Goal: Information Seeking & Learning: Learn about a topic

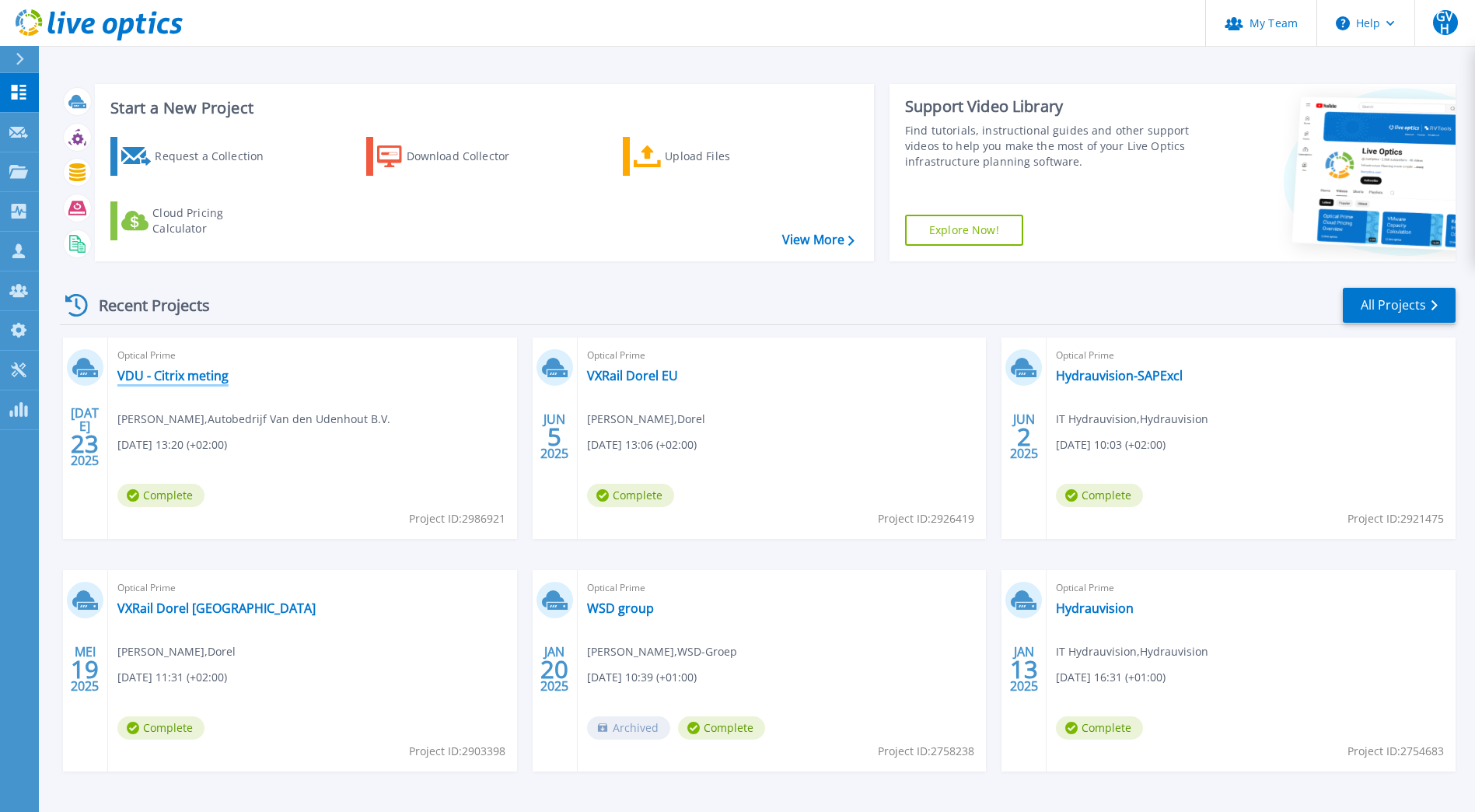
click at [185, 376] on link "VDU - Citrix meting" at bounding box center [173, 375] width 111 height 15
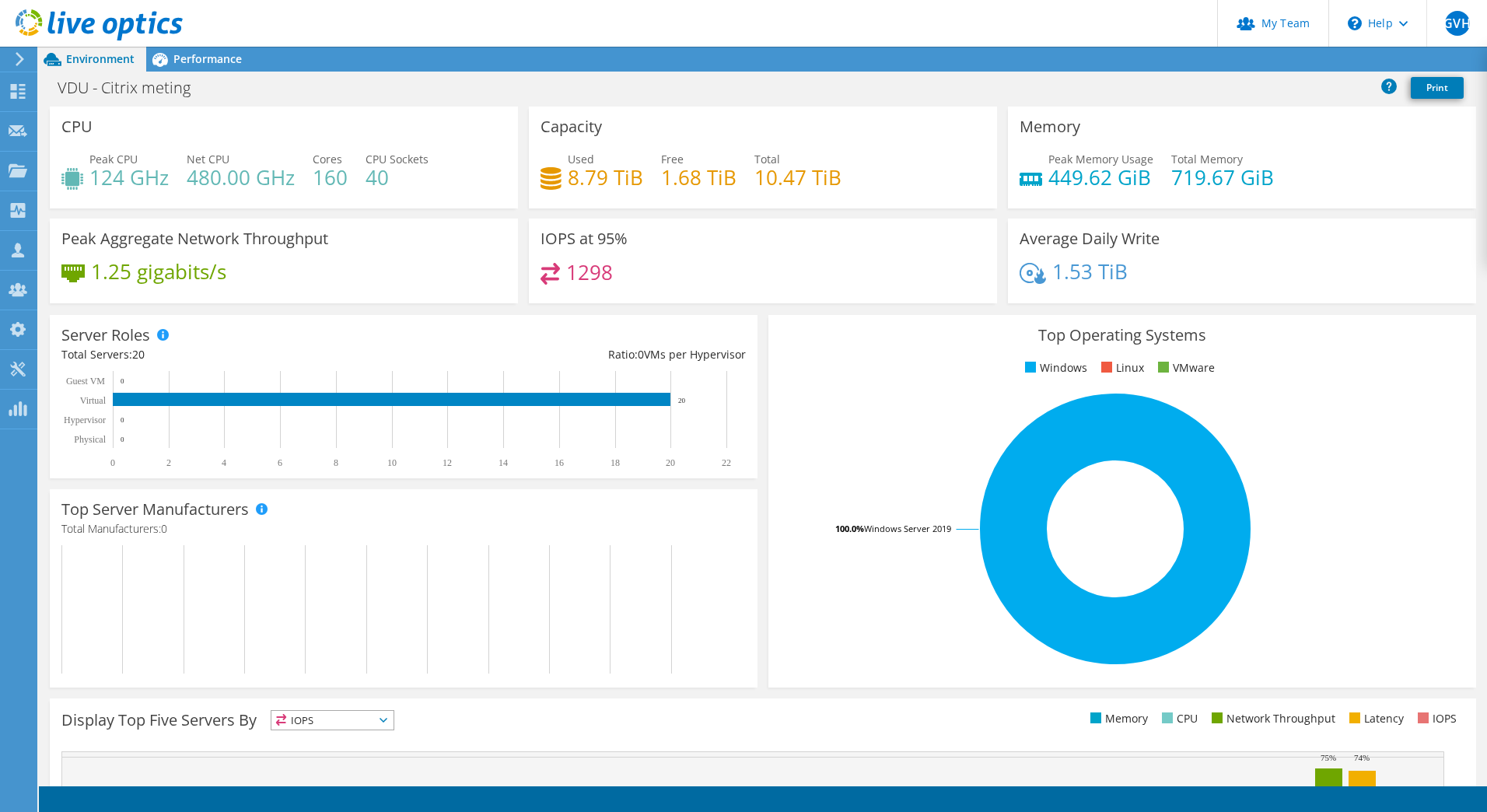
click at [18, 58] on icon at bounding box center [19, 59] width 11 height 14
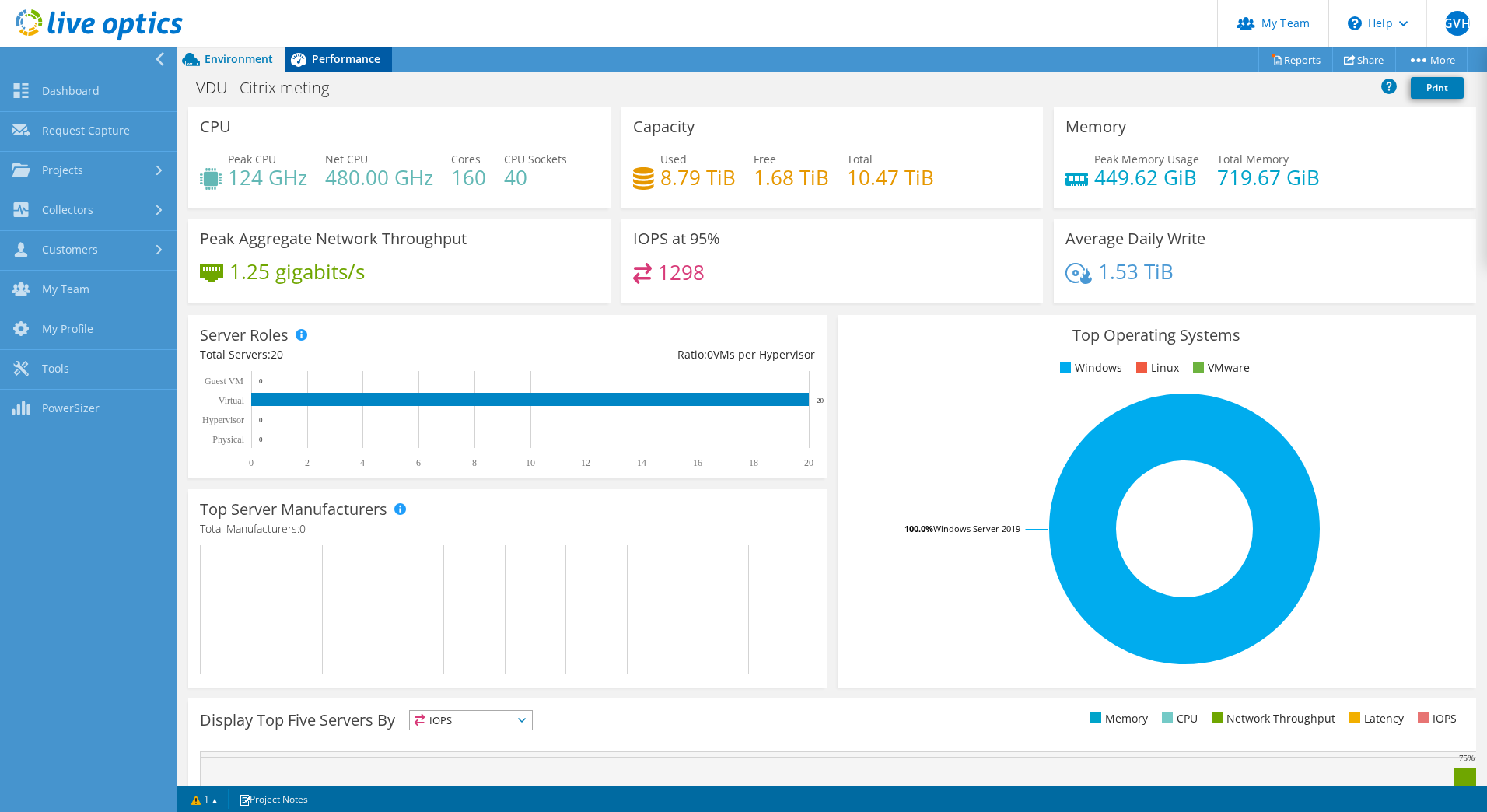
click at [335, 56] on span "Performance" at bounding box center [346, 59] width 68 height 14
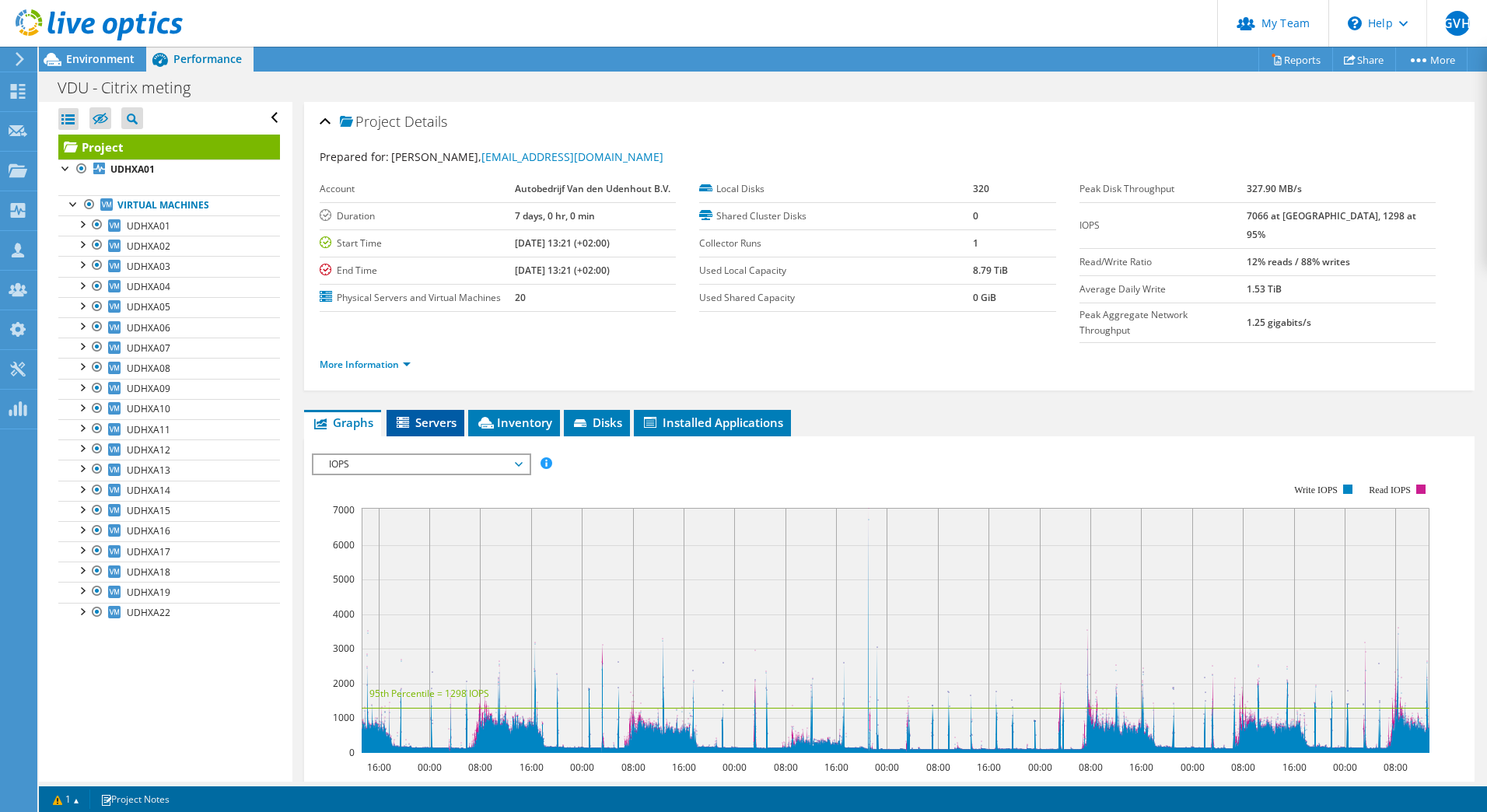
click at [450, 415] on span "Servers" at bounding box center [425, 422] width 62 height 15
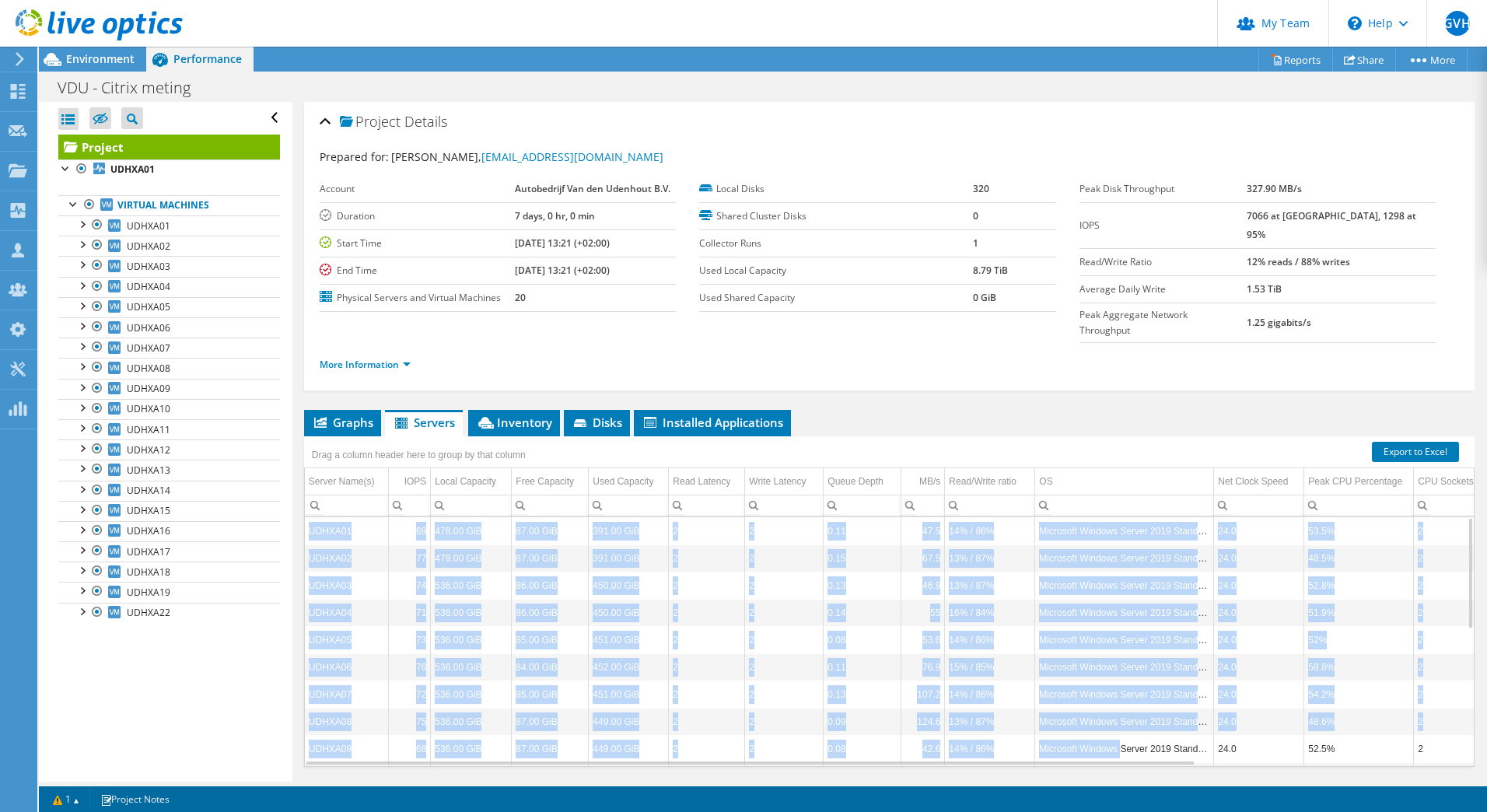
drag, startPoint x: 1124, startPoint y: 727, endPoint x: 815, endPoint y: 730, distance: 309.0
click at [823, 735] on div "UDHXA01 69 478.00 GiB 87.00 GiB 391.00 GiB 2 2 0.11 47.5 14% / 86% Microsoft Wi…" at bounding box center [888, 641] width 1170 height 251
drag, startPoint x: 815, startPoint y: 730, endPoint x: 797, endPoint y: 594, distance: 137.2
click at [796, 626] on td "2" at bounding box center [785, 640] width 79 height 27
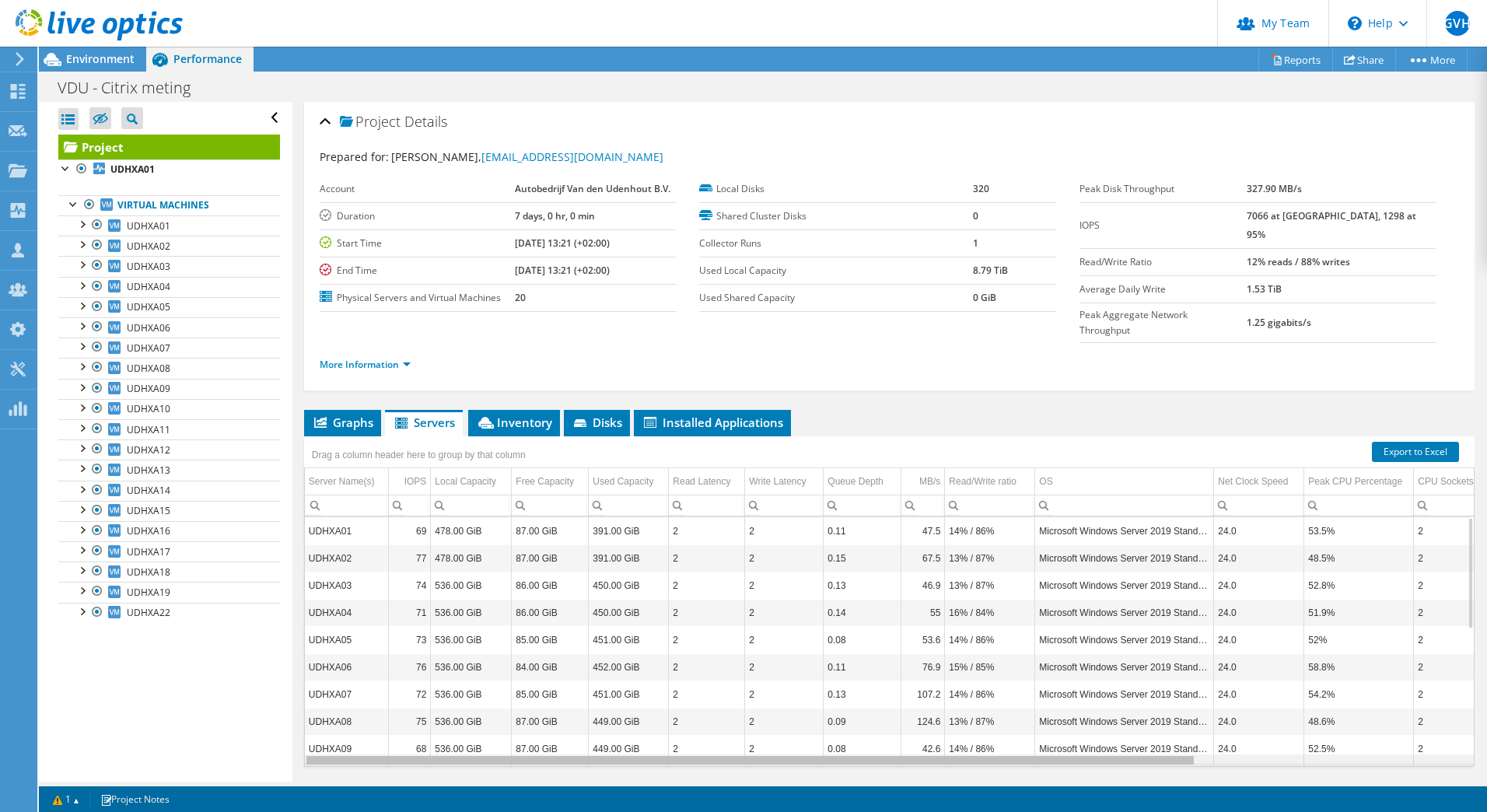
drag, startPoint x: 967, startPoint y: 731, endPoint x: 647, endPoint y: 733, distance: 320.0
click at [647, 733] on body "GVH Partner Team Admin Gert-jan Van hout gertjanvanhout@acknowledge.nl Acknowle…" at bounding box center [744, 406] width 1487 height 812
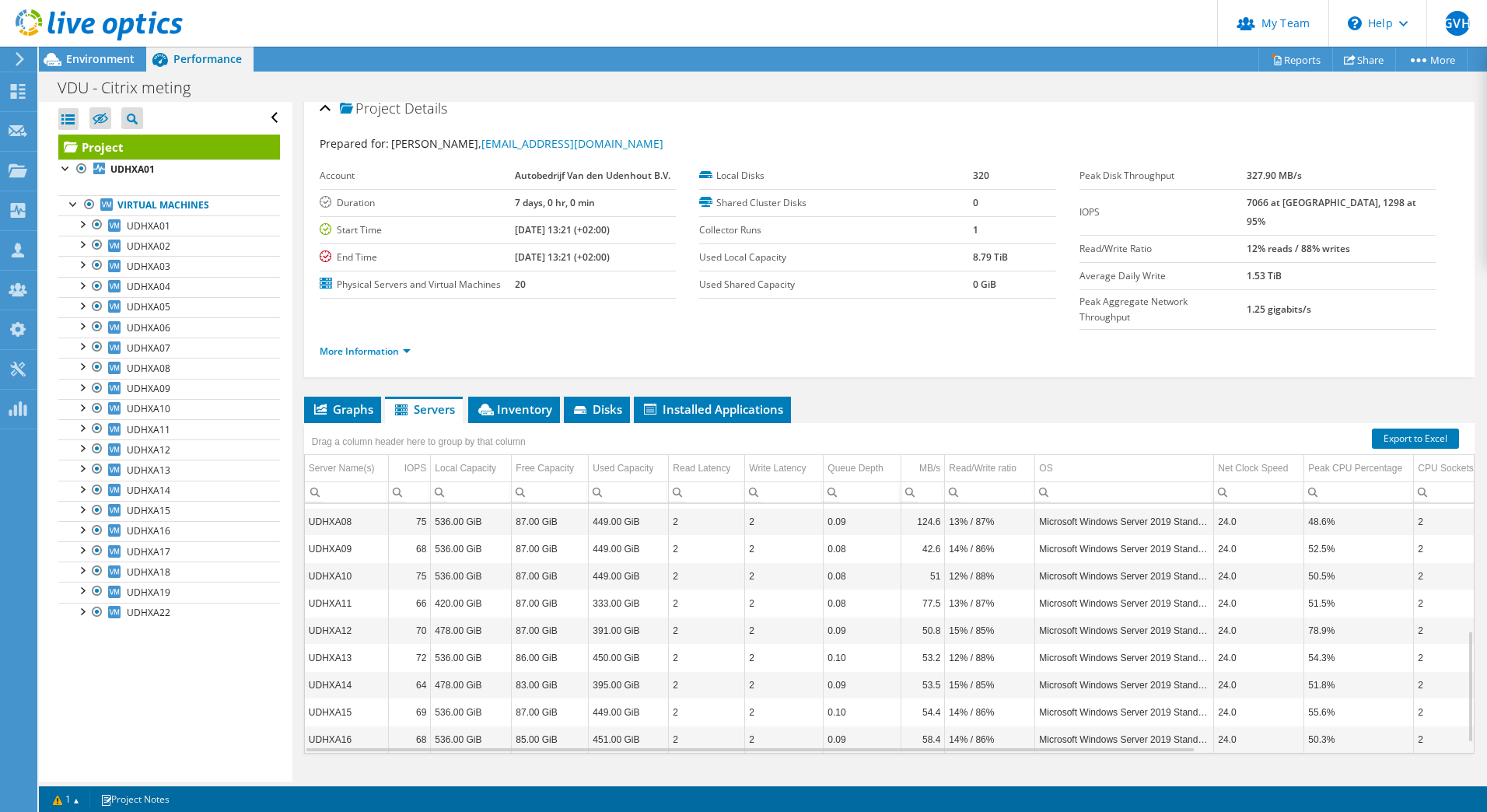
scroll to position [303, 0]
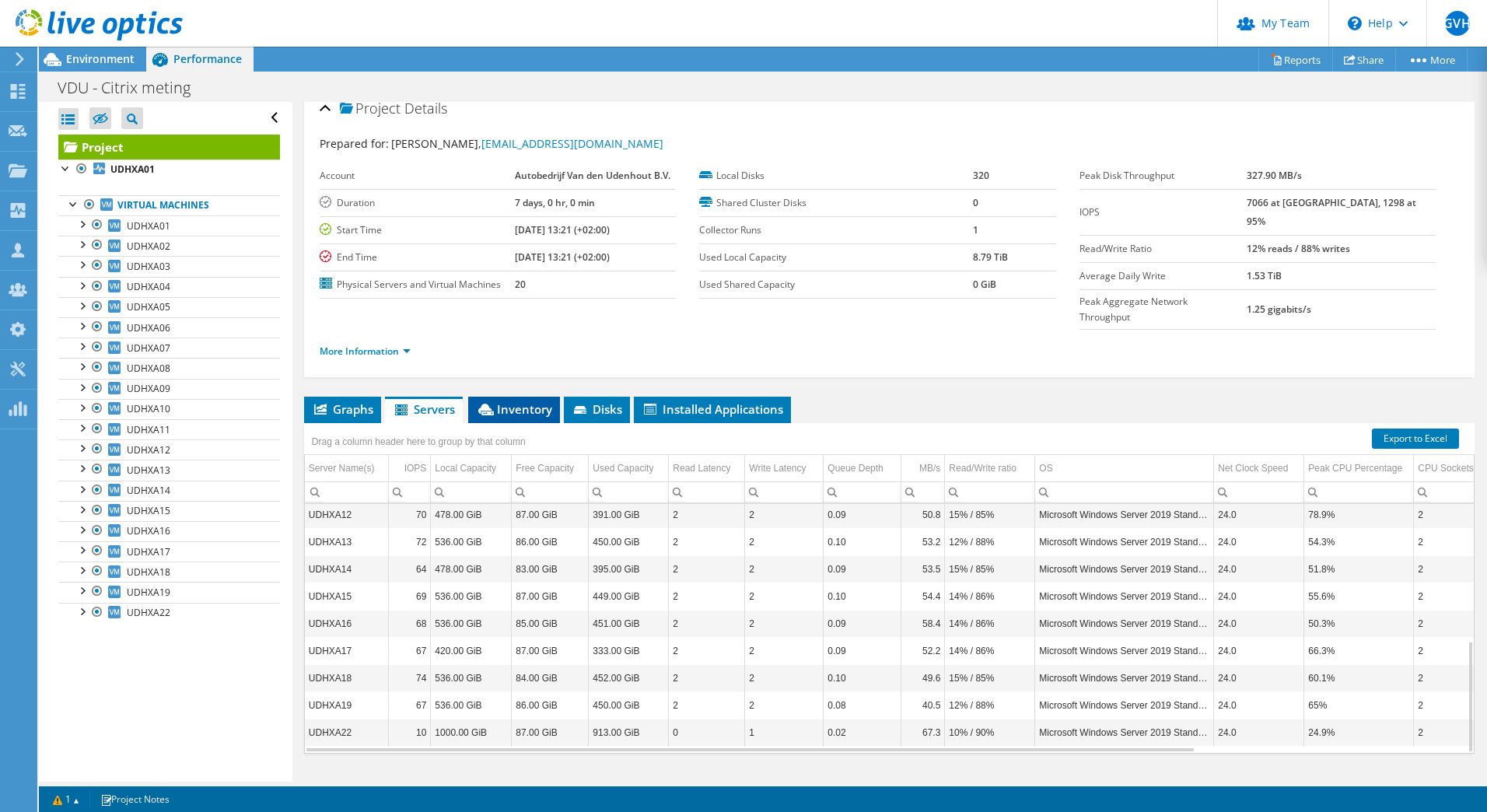
click at [505, 401] on span "Inventory" at bounding box center [514, 408] width 77 height 15
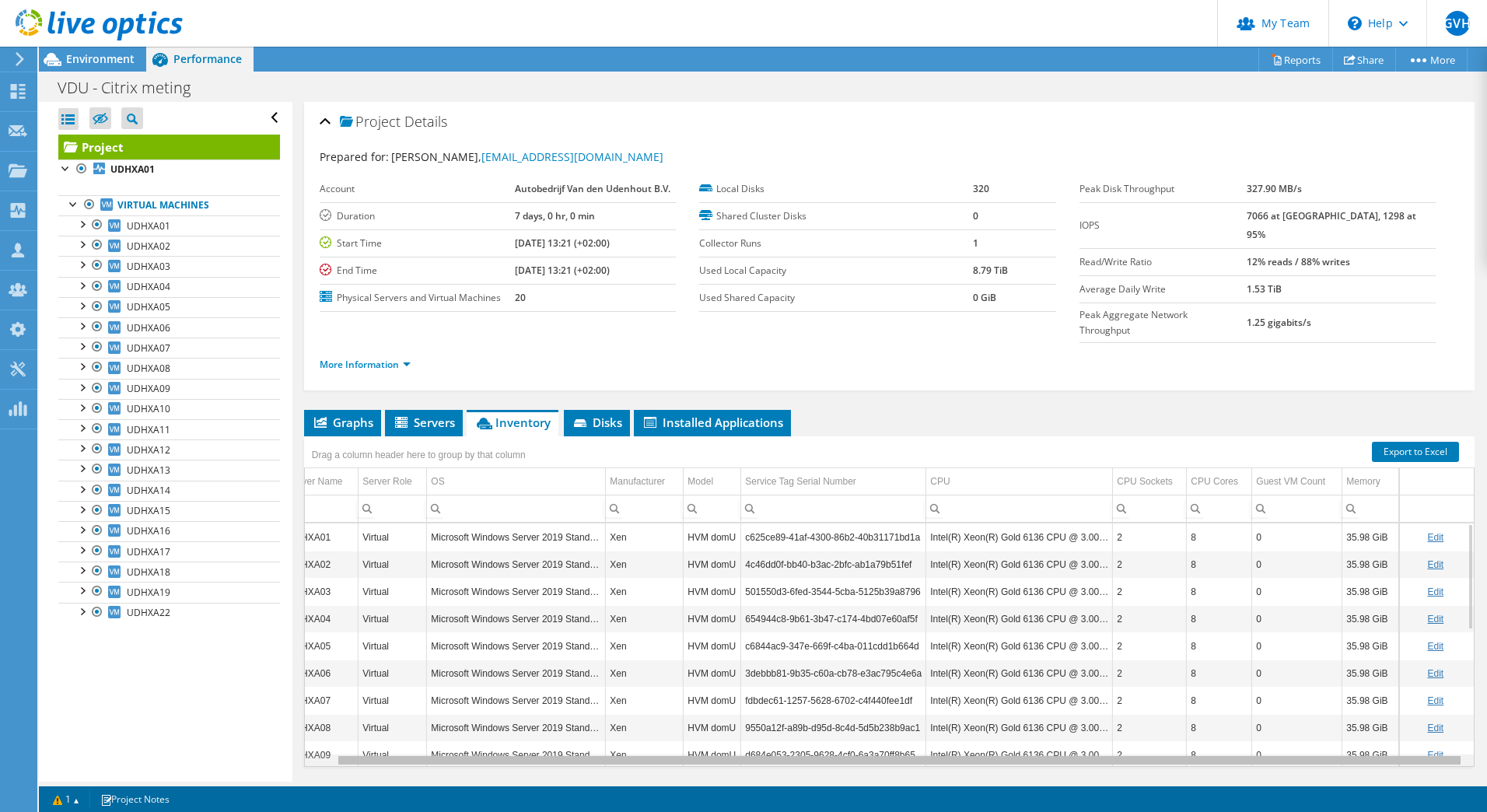
scroll to position [0, 0]
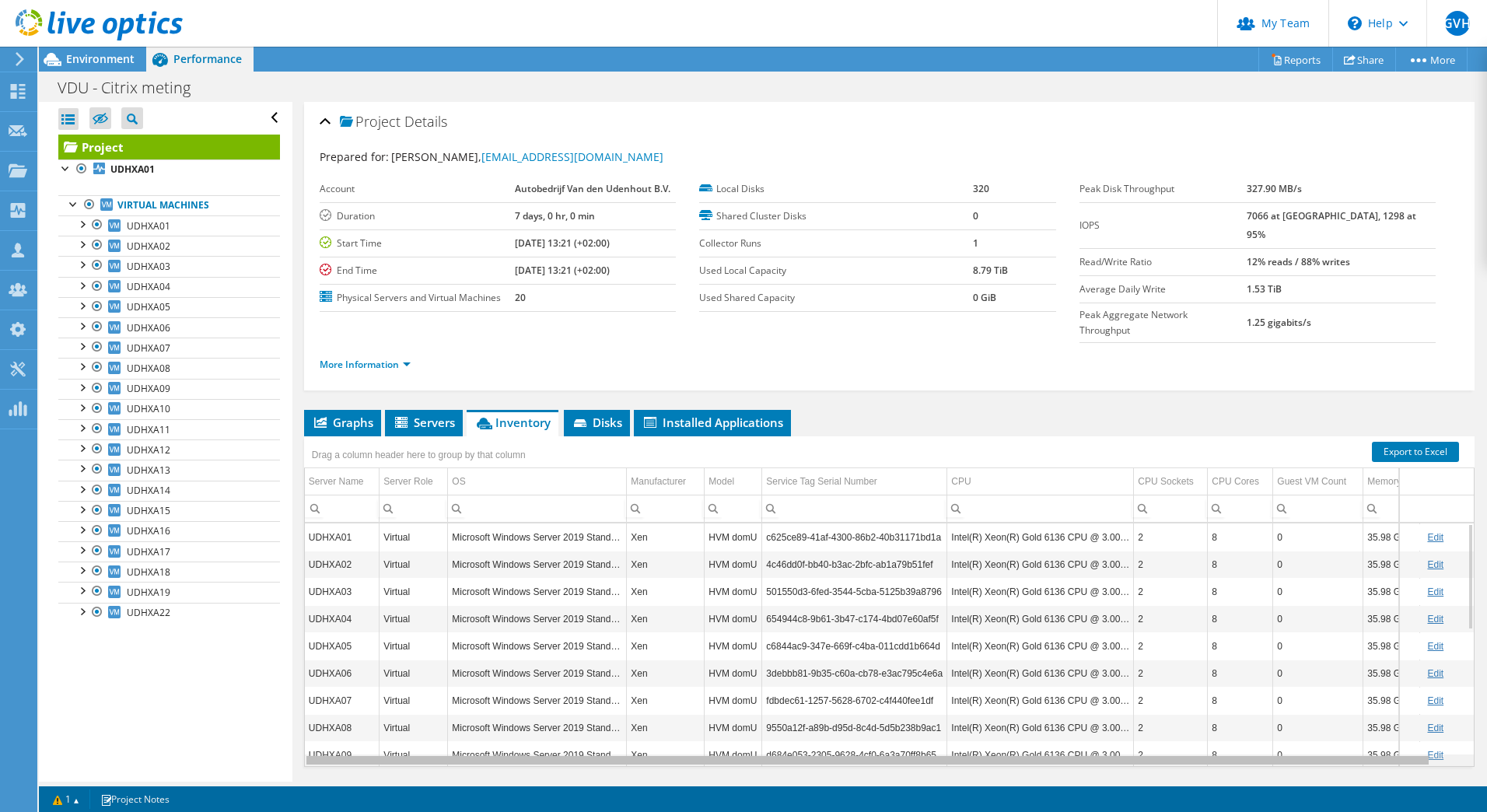
drag, startPoint x: 827, startPoint y: 730, endPoint x: 507, endPoint y: 735, distance: 320.0
click at [507, 735] on body "GVH Partner Team Admin Gert-jan Van hout gertjanvanhout@acknowledge.nl Acknowle…" at bounding box center [744, 406] width 1487 height 812
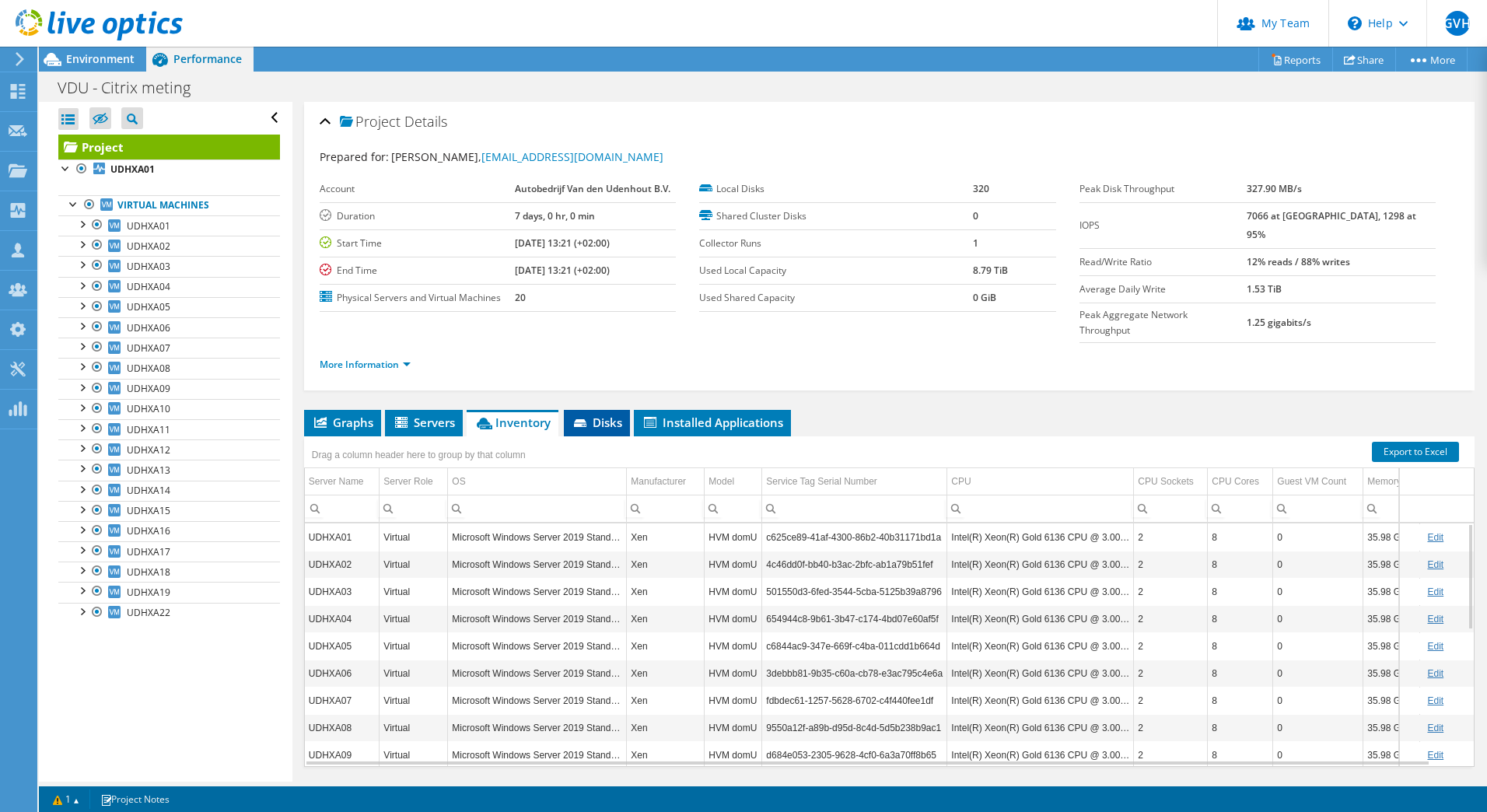
click at [599, 415] on span "Disks" at bounding box center [597, 422] width 51 height 15
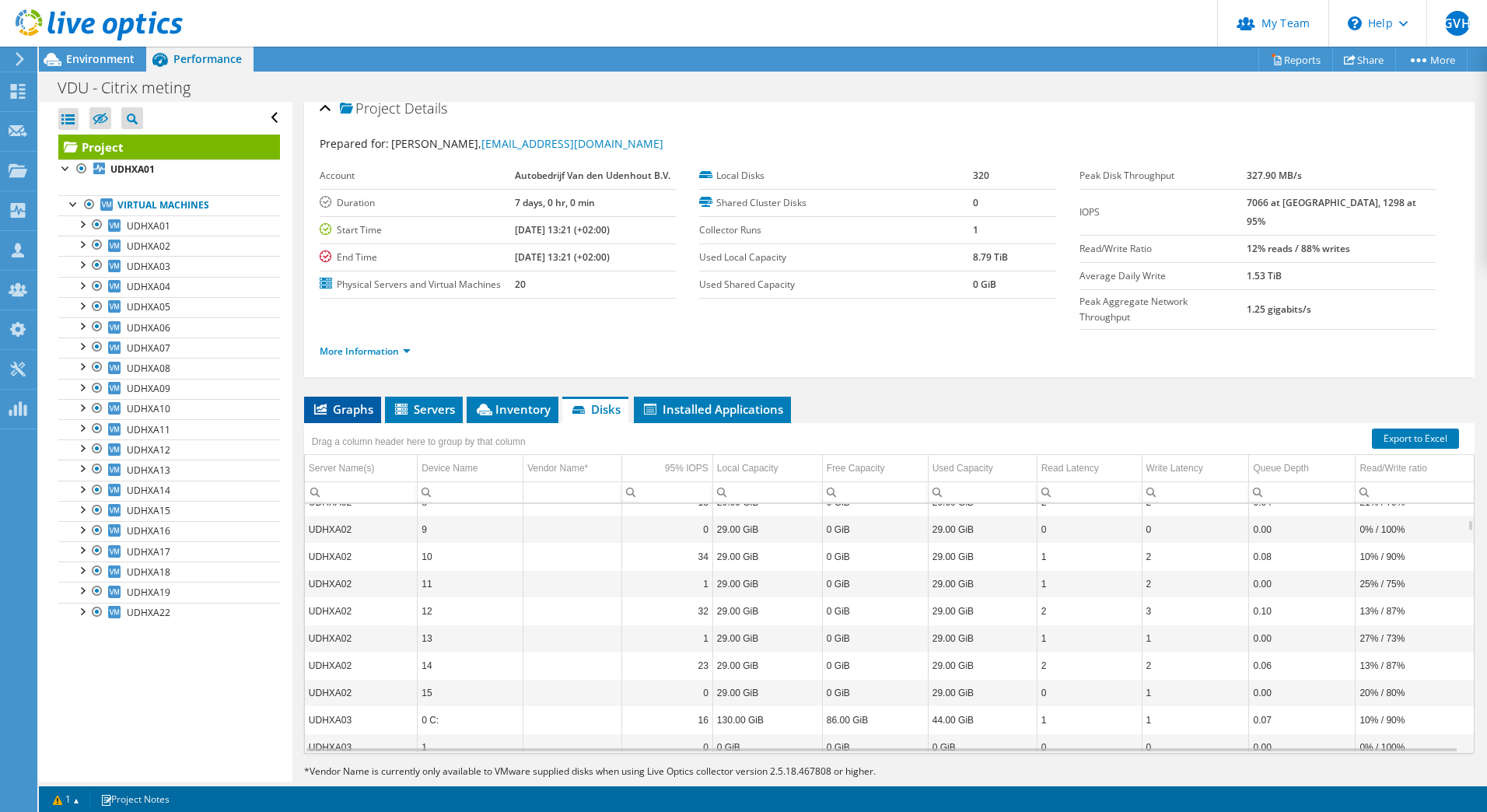
drag, startPoint x: 350, startPoint y: 380, endPoint x: 370, endPoint y: 371, distance: 21.9
click at [350, 401] on span "Graphs" at bounding box center [342, 408] width 61 height 15
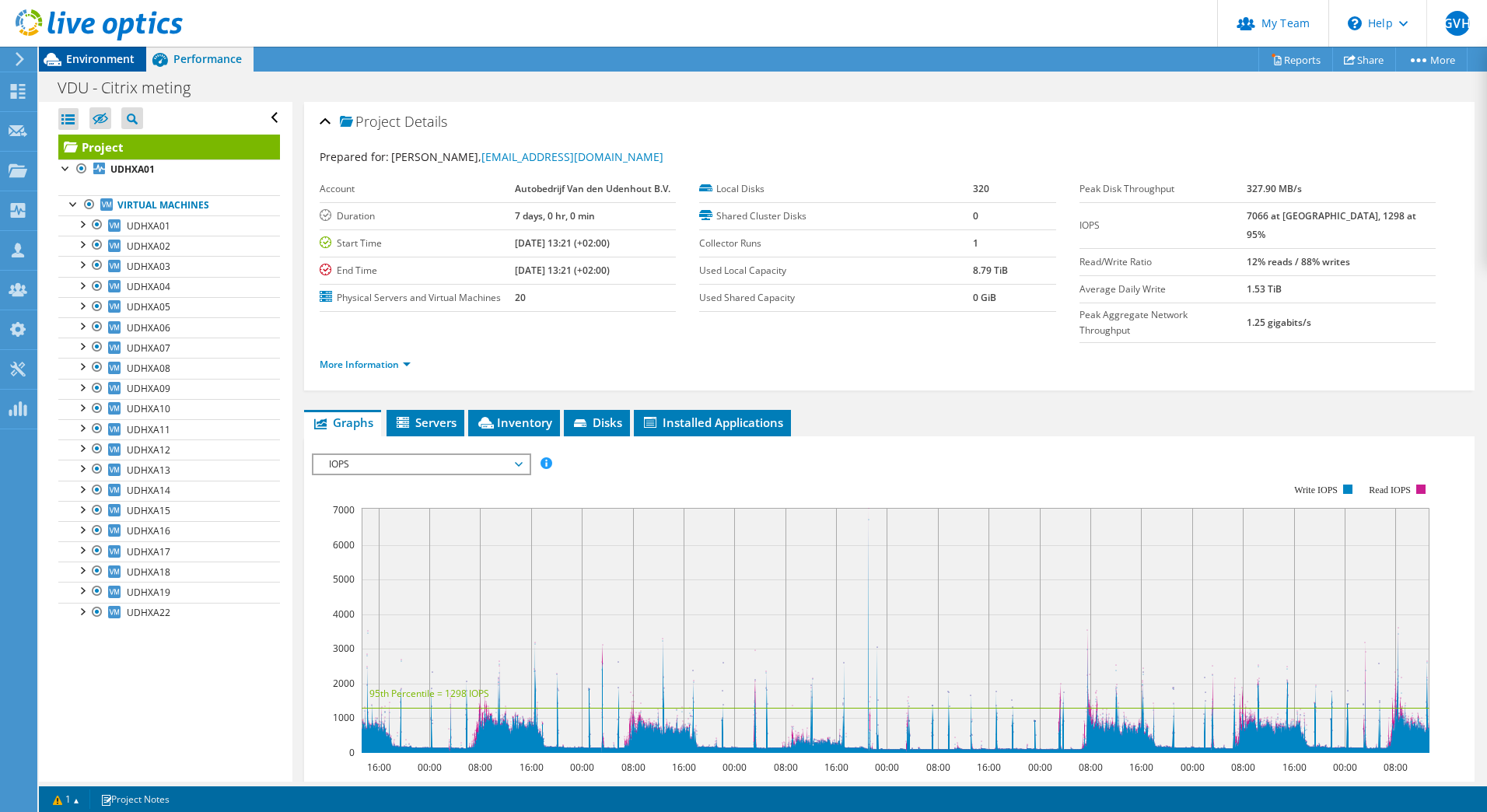
click at [93, 56] on span "Environment" at bounding box center [100, 59] width 68 height 14
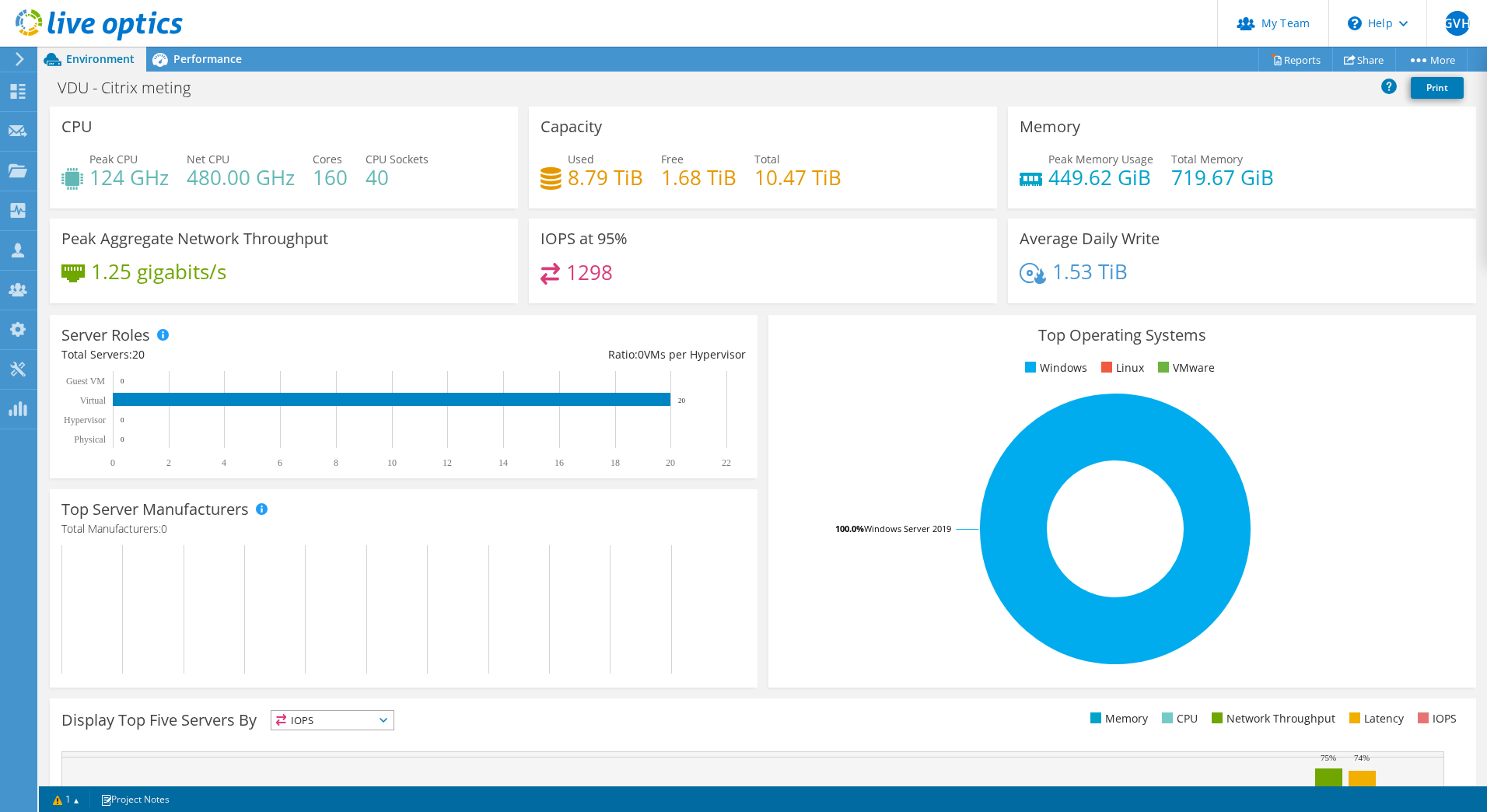
scroll to position [280, 0]
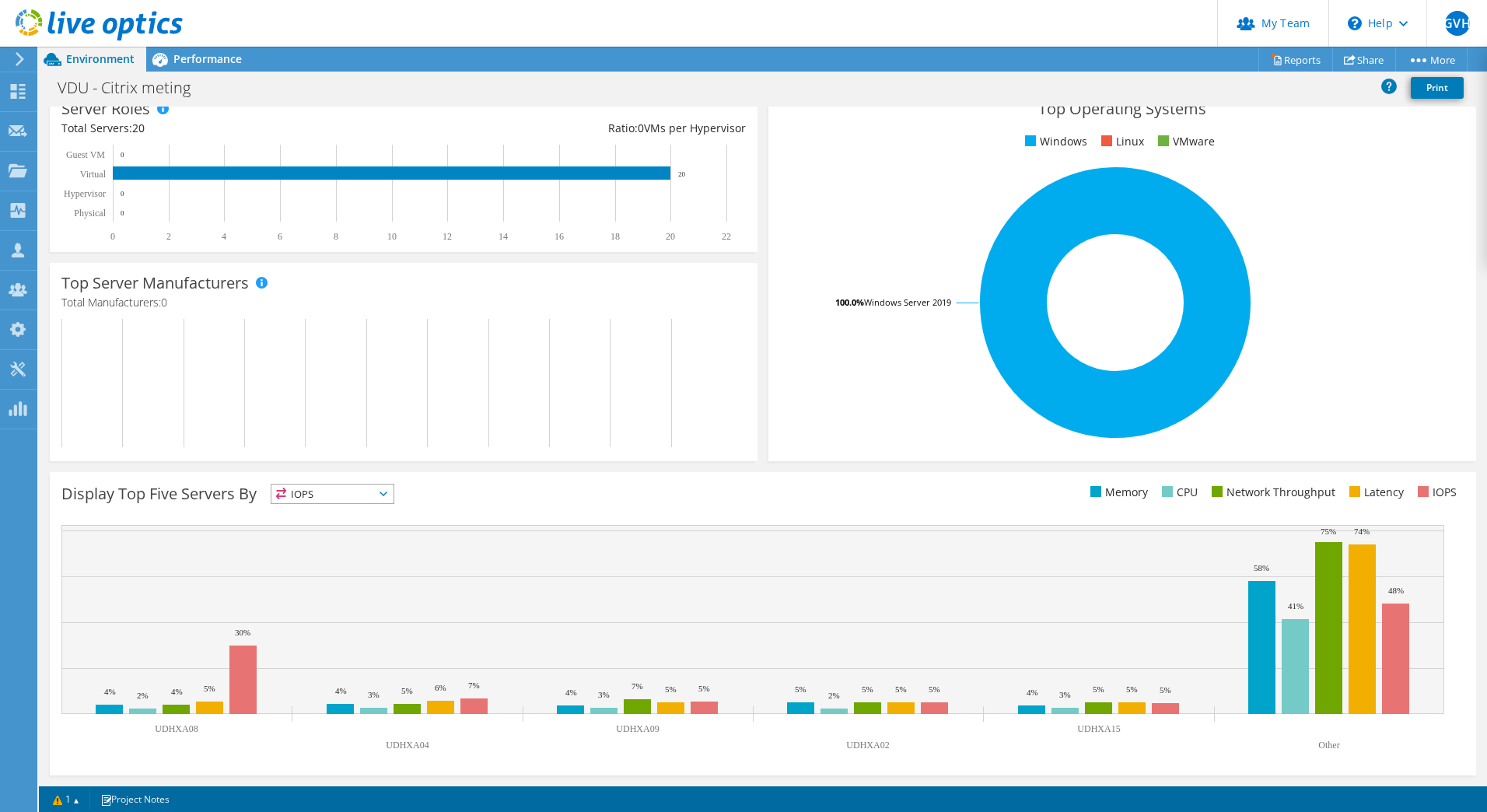
click at [370, 493] on span "IOPS" at bounding box center [333, 493] width 122 height 19
click at [308, 551] on li "CPU" at bounding box center [333, 557] width 122 height 22
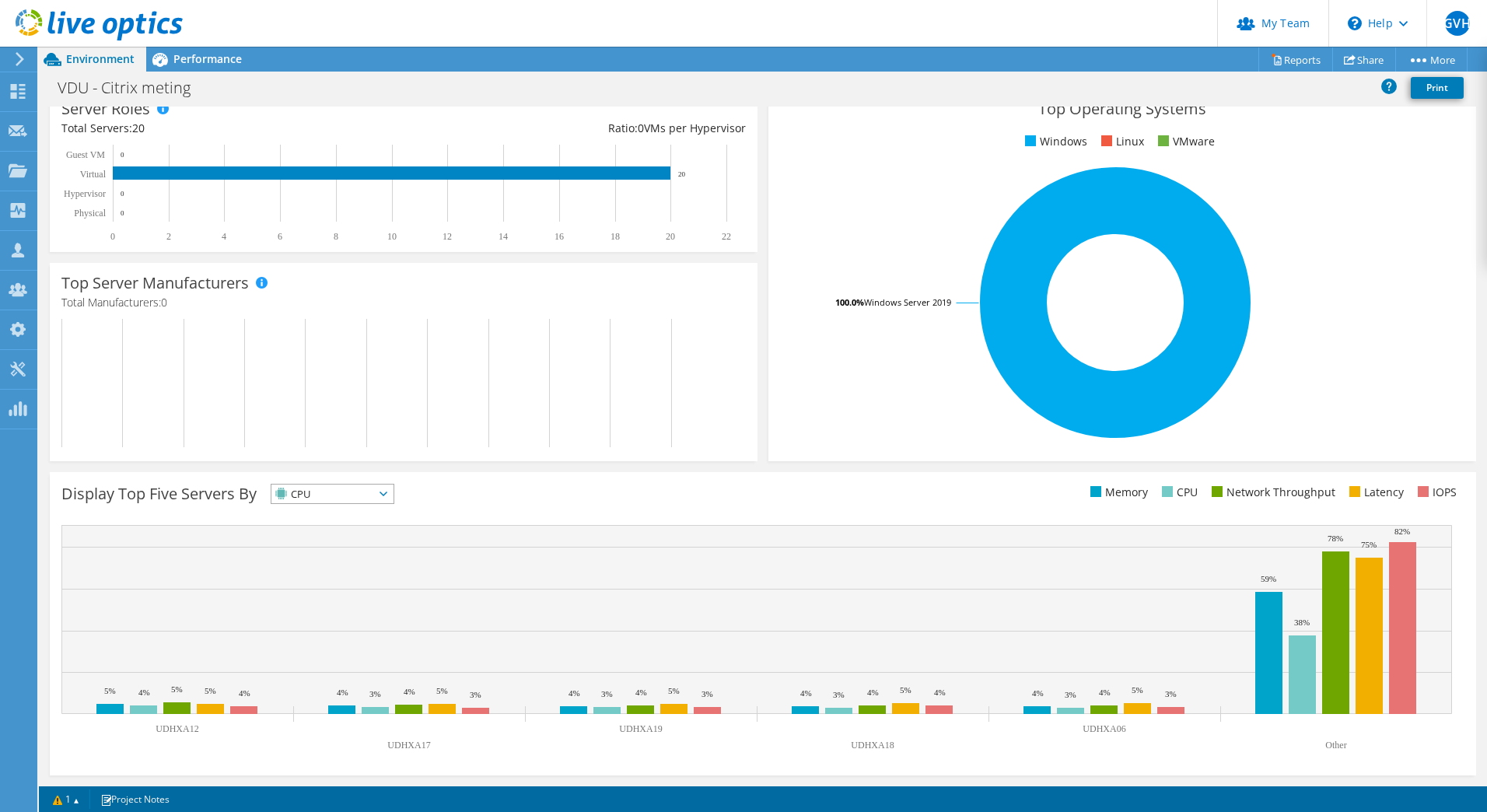
click at [337, 497] on span "CPU" at bounding box center [322, 493] width 102 height 19
click at [322, 540] on li "Memory" at bounding box center [333, 536] width 122 height 22
click at [23, 56] on icon at bounding box center [19, 59] width 11 height 14
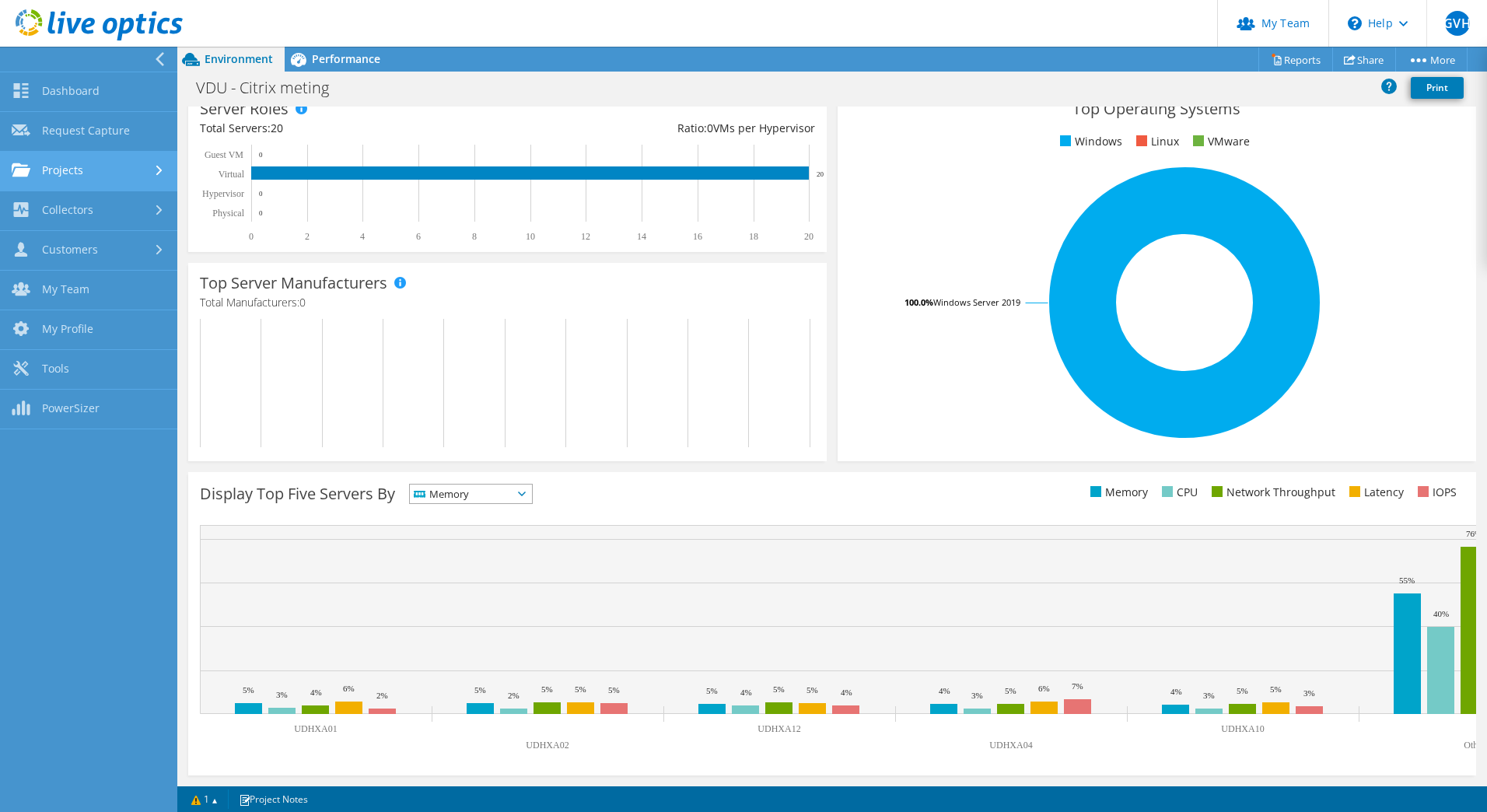
click at [81, 166] on link "Projects" at bounding box center [89, 171] width 177 height 39
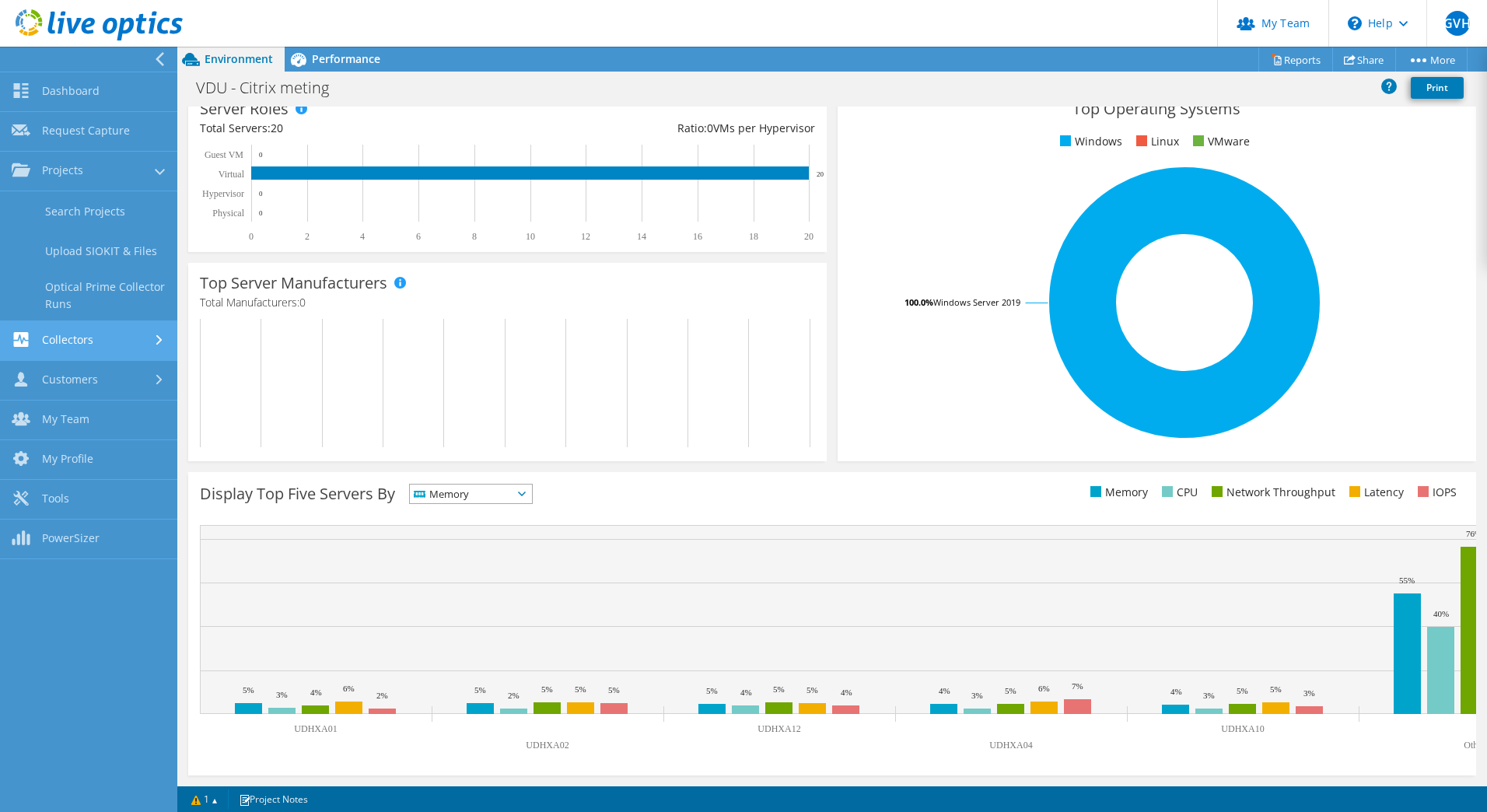
click at [72, 334] on link "Collectors" at bounding box center [89, 341] width 177 height 39
click at [346, 56] on span "Performance" at bounding box center [346, 59] width 68 height 14
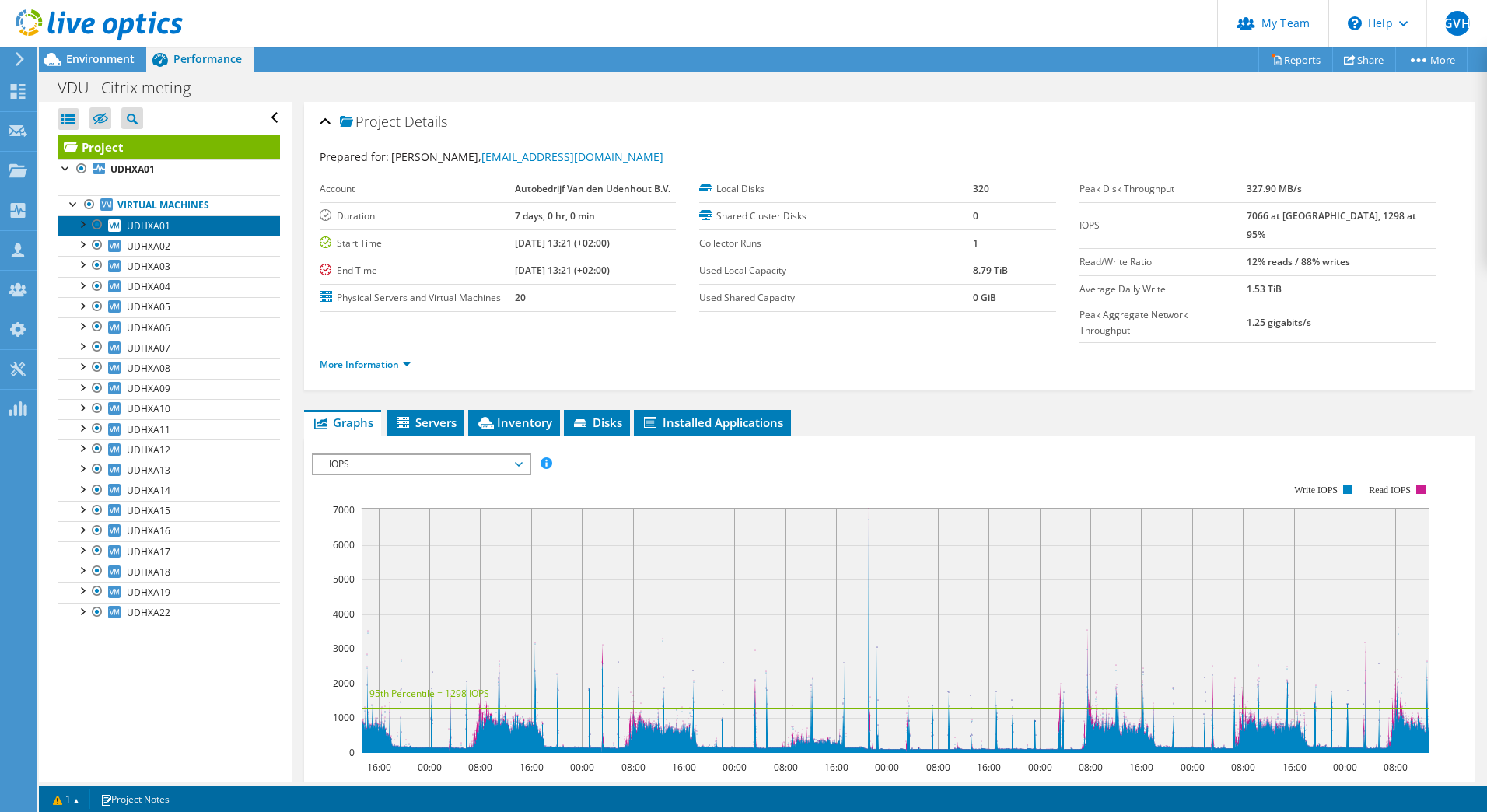
click at [144, 227] on span "UDHXA01" at bounding box center [148, 226] width 43 height 13
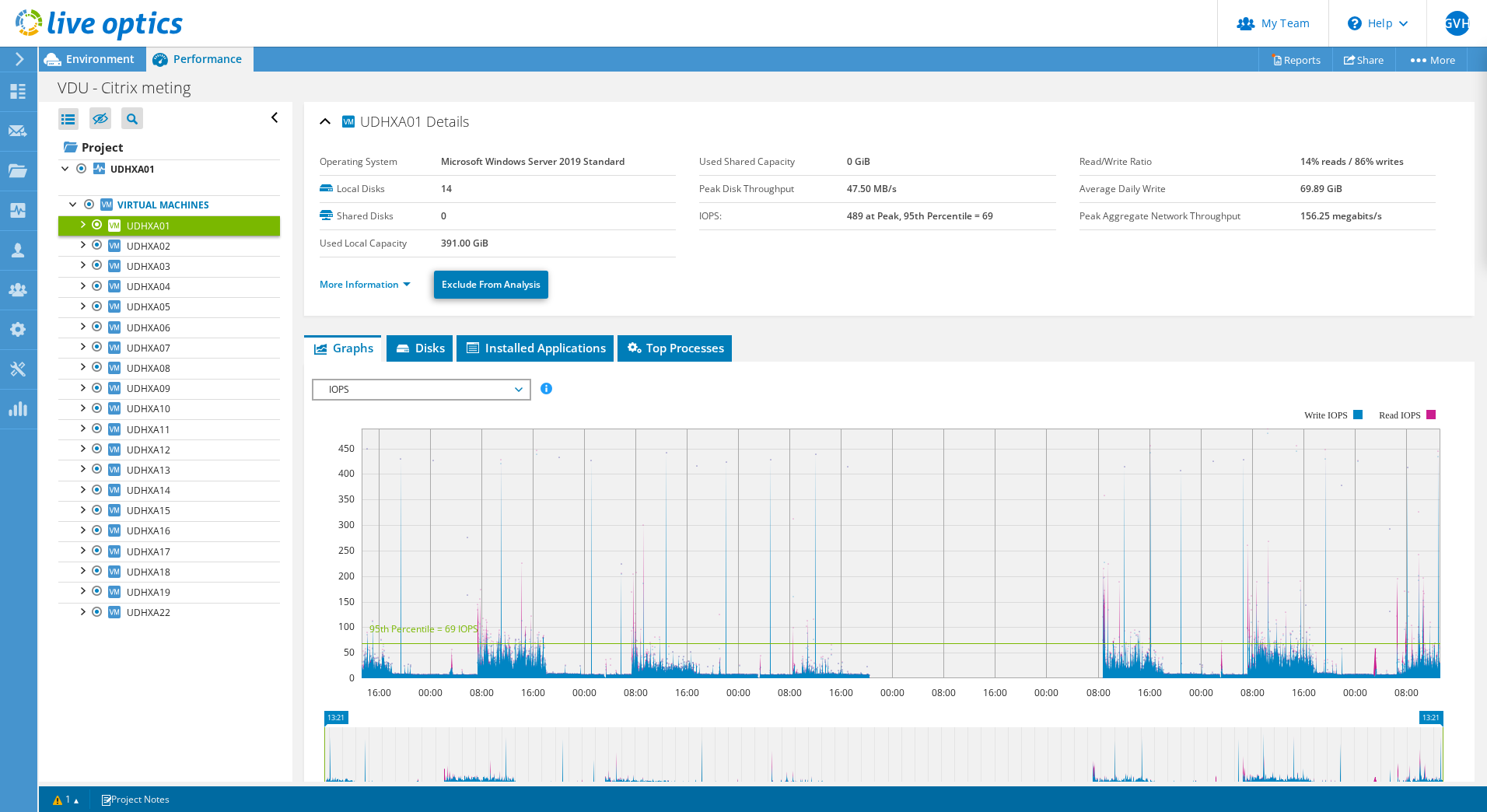
click at [423, 387] on span "IOPS" at bounding box center [421, 389] width 200 height 19
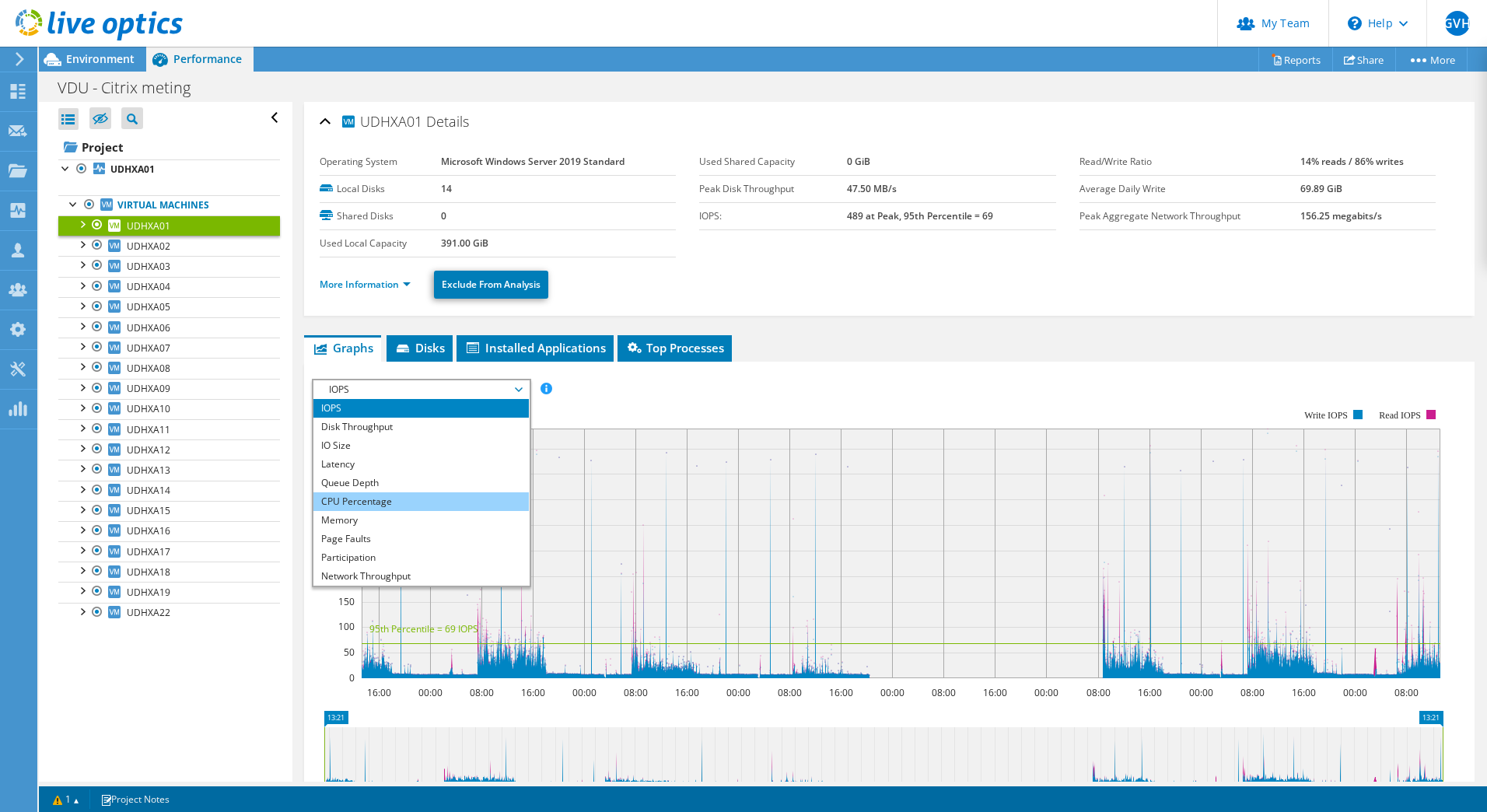
click at [371, 499] on li "CPU Percentage" at bounding box center [420, 501] width 215 height 19
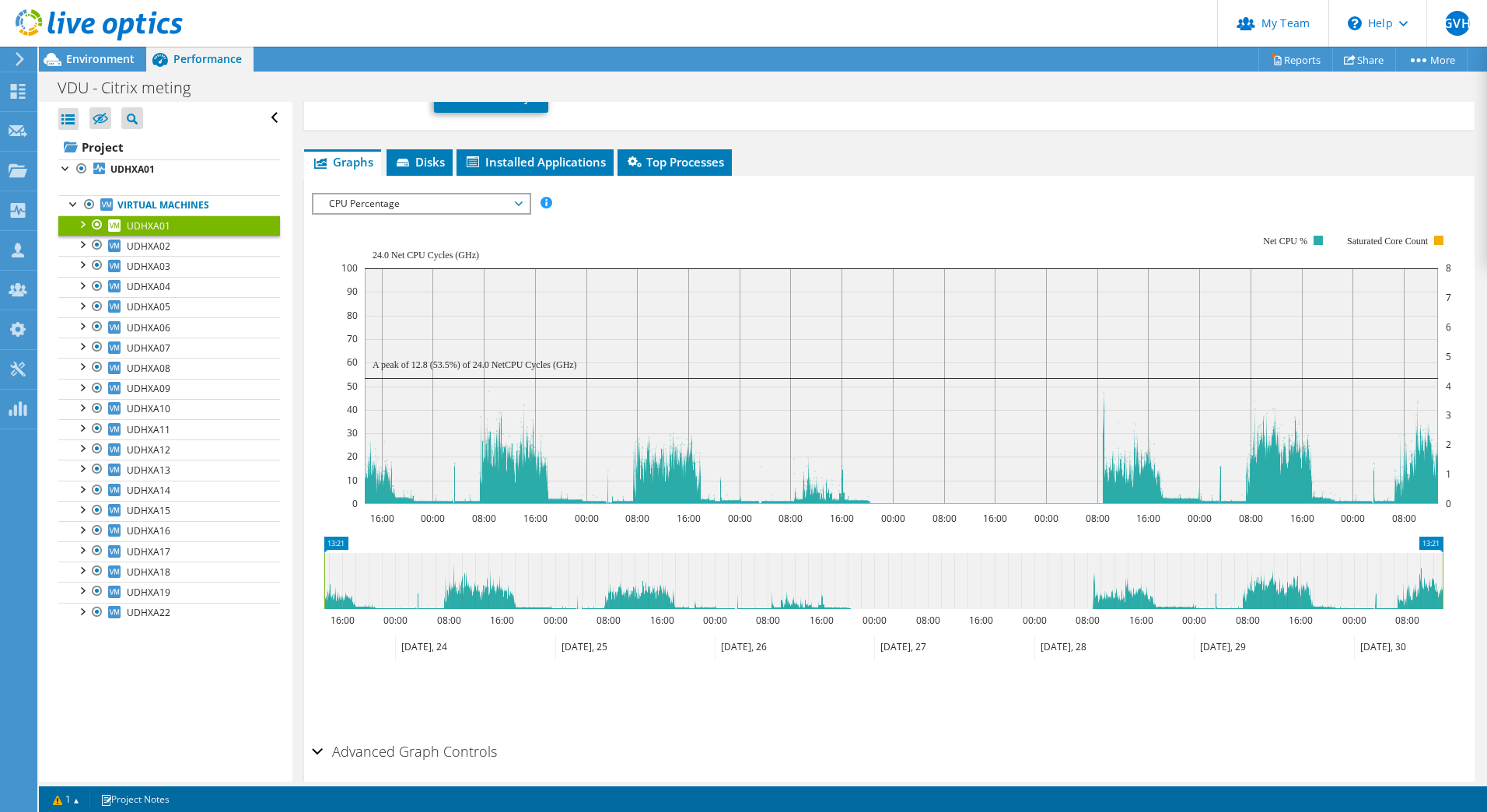
scroll to position [92, 0]
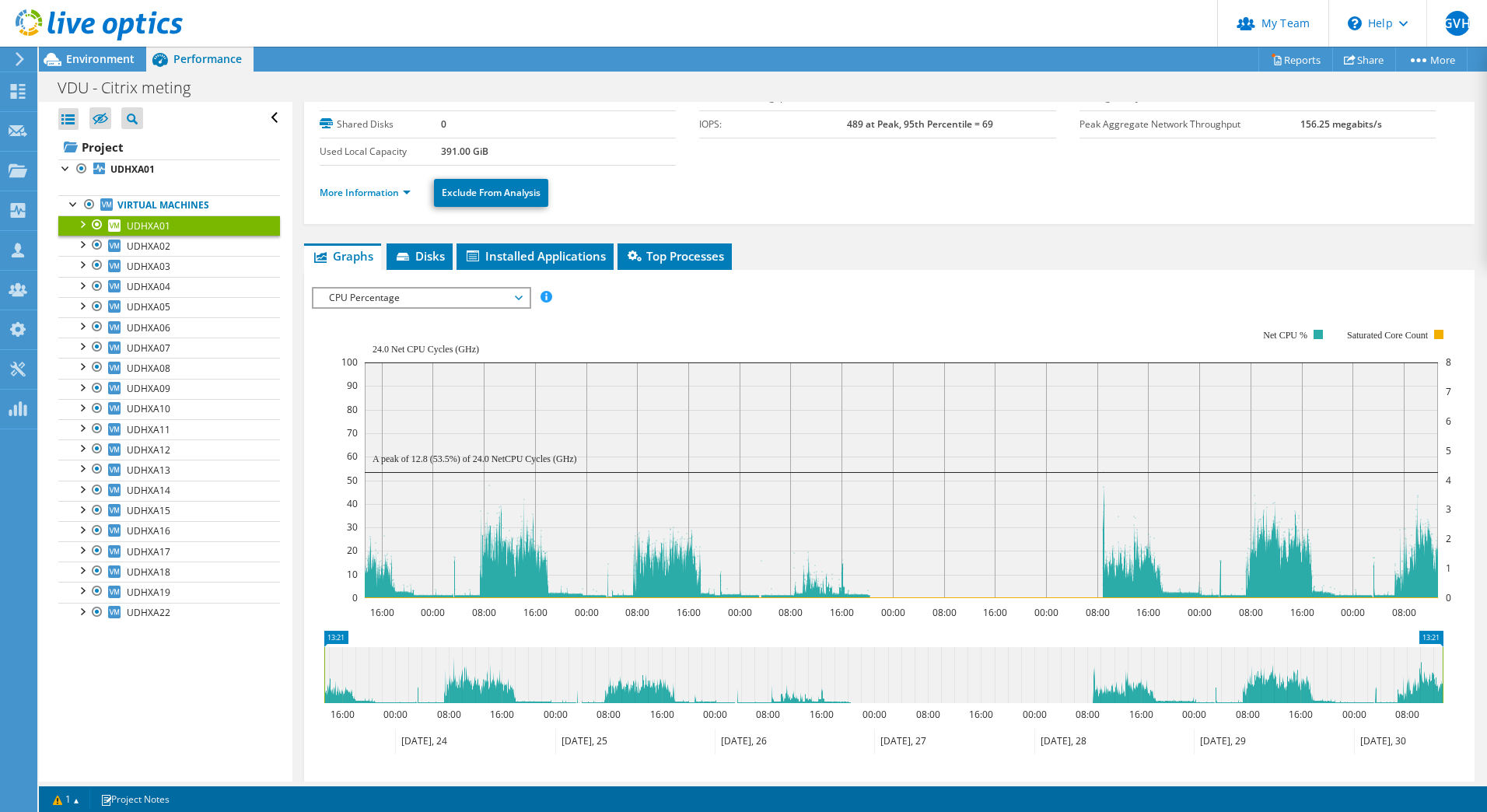
click at [429, 288] on span "CPU Percentage" at bounding box center [421, 297] width 200 height 19
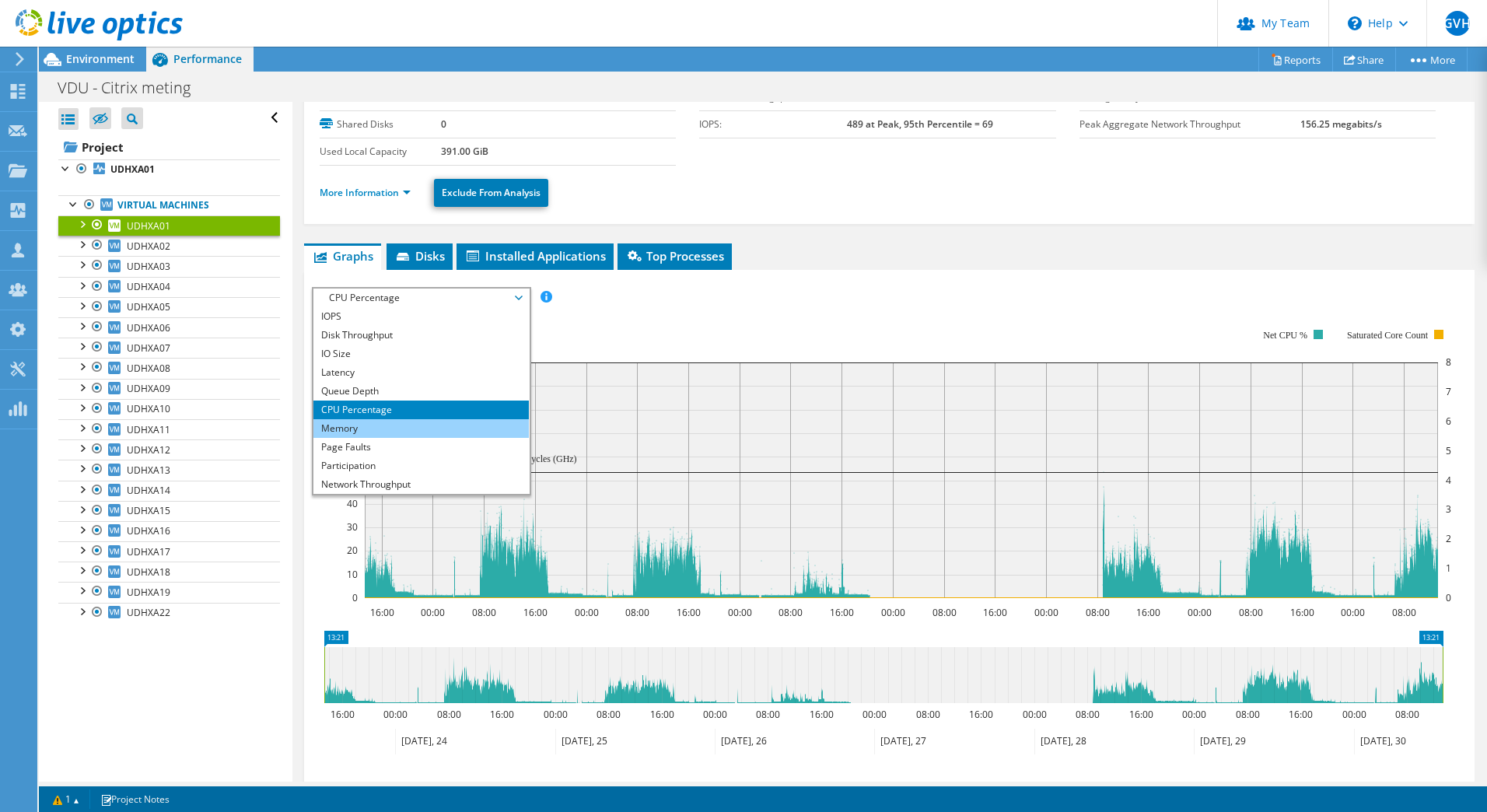
click at [373, 427] on li "Memory" at bounding box center [420, 428] width 215 height 19
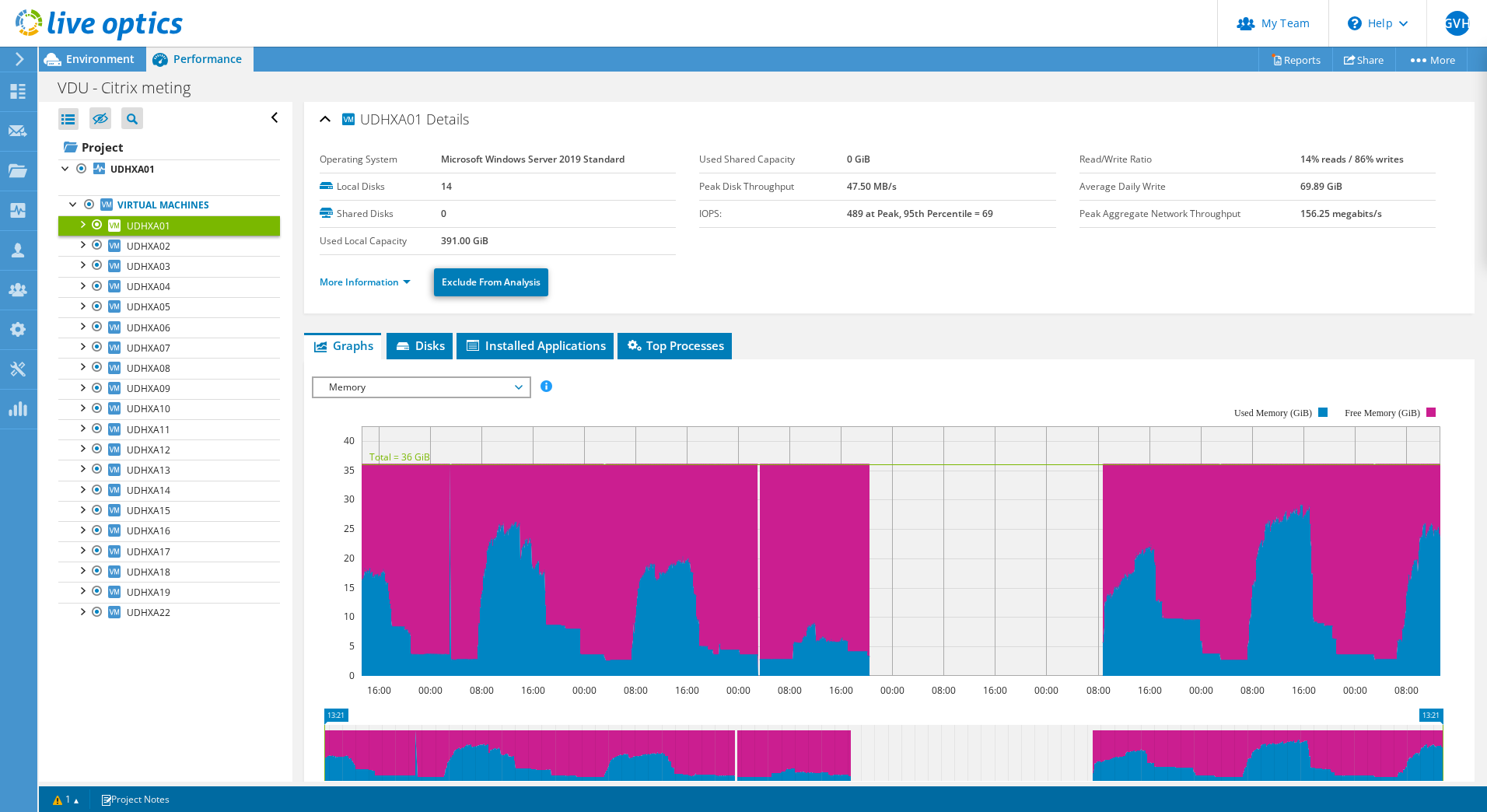
scroll to position [236, 0]
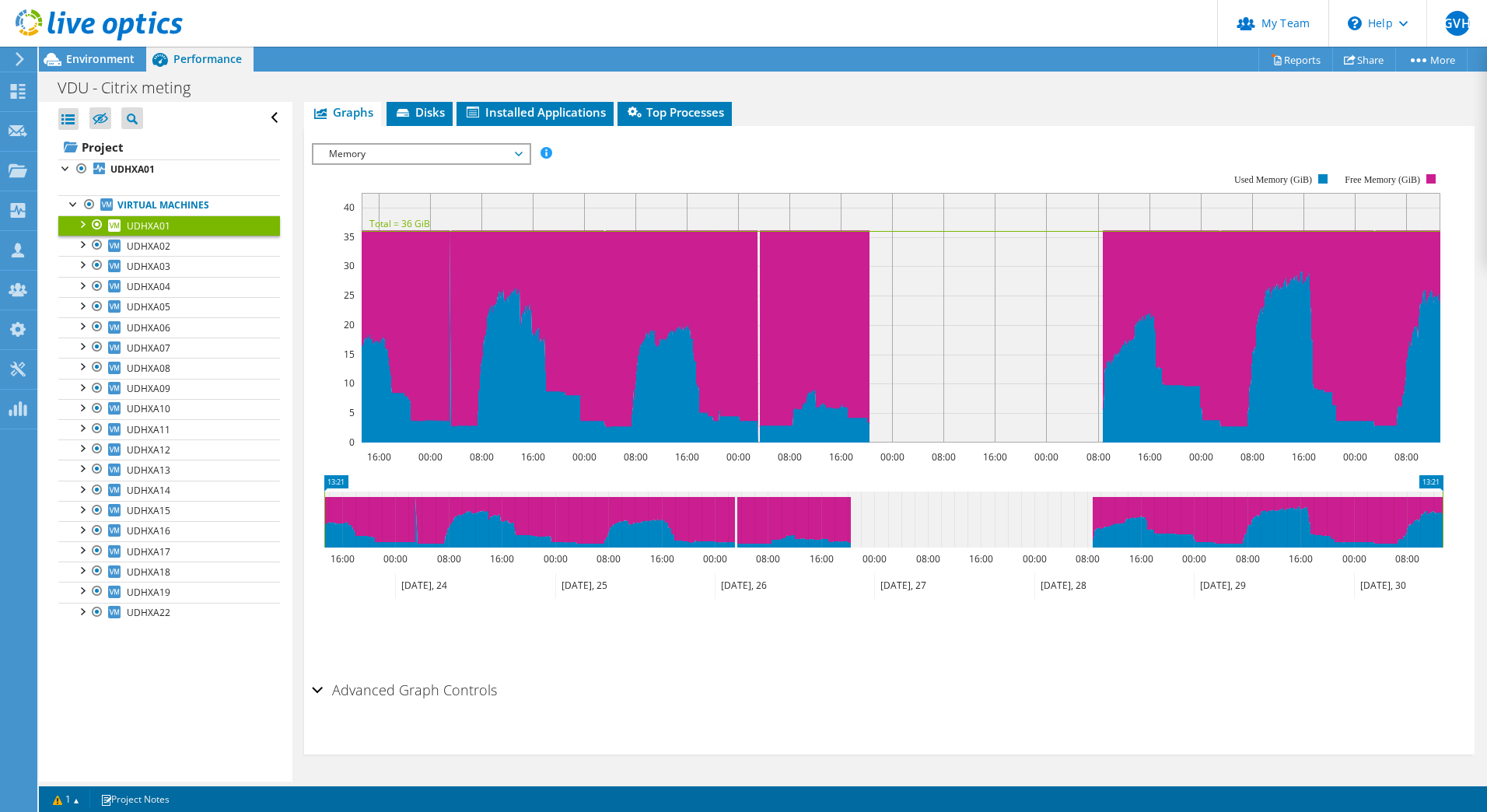
click at [1183, 518] on icon at bounding box center [884, 520] width 1118 height 56
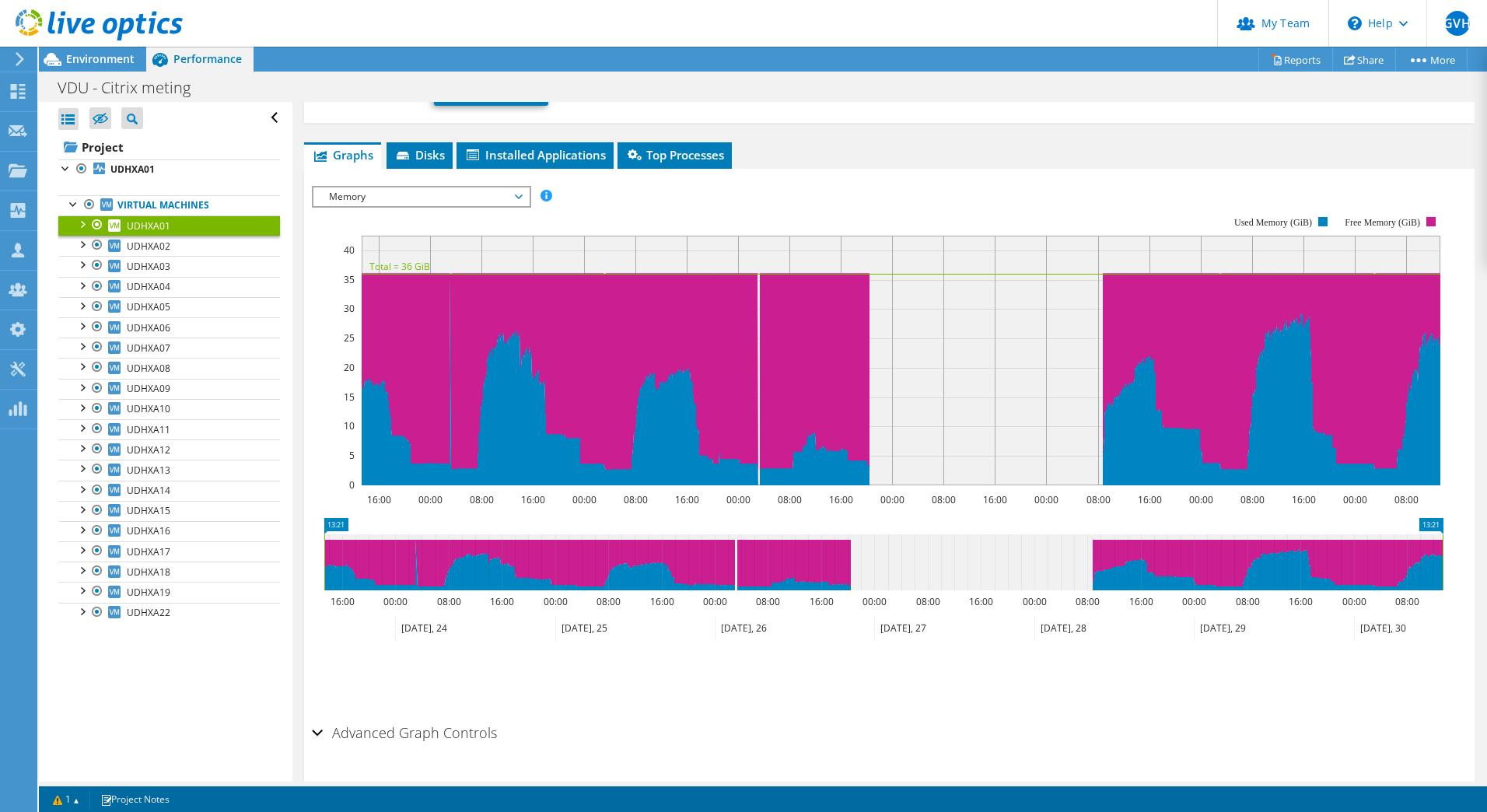
scroll to position [158, 0]
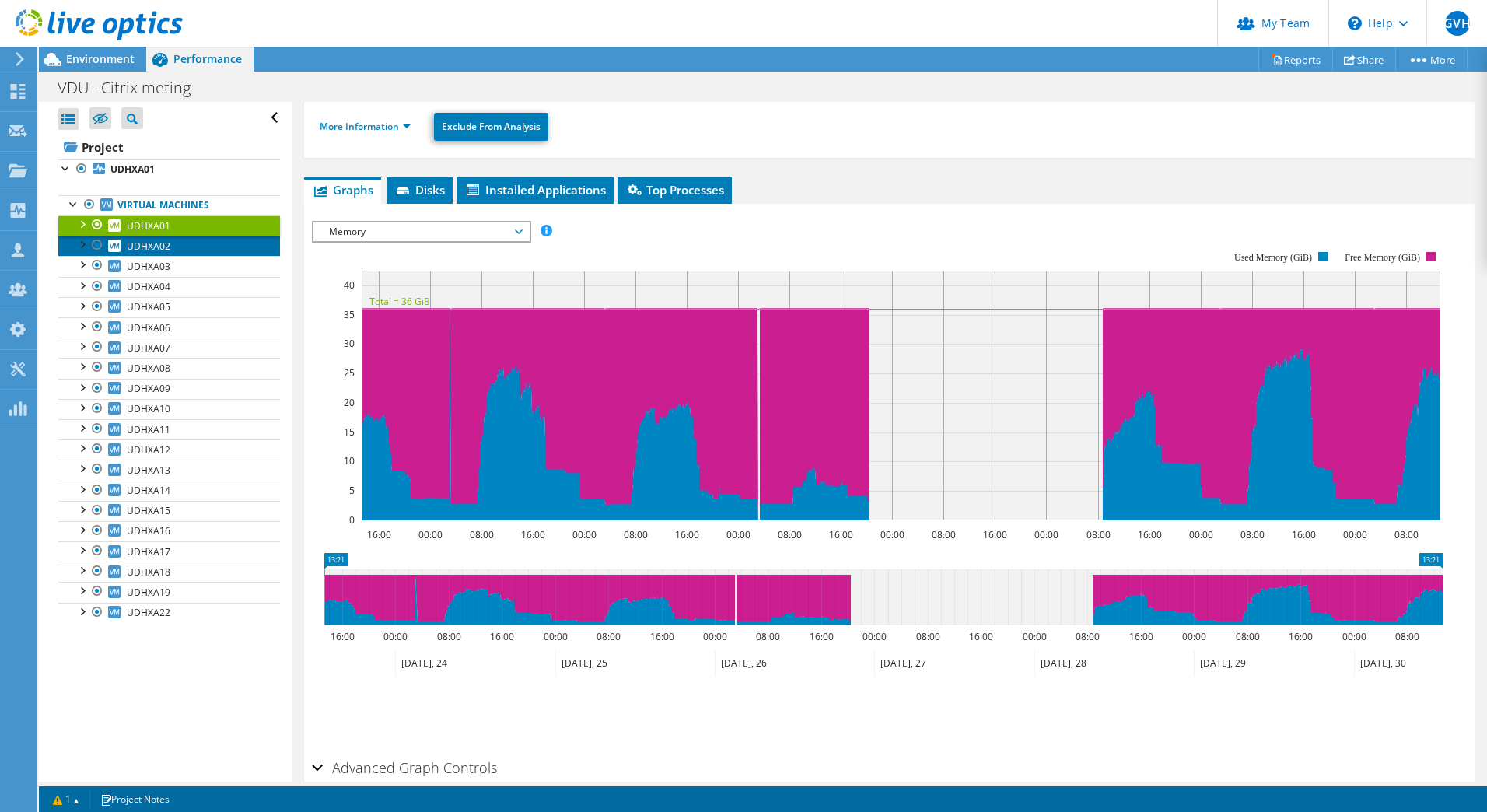
click at [155, 241] on span "UDHXA02" at bounding box center [148, 246] width 43 height 13
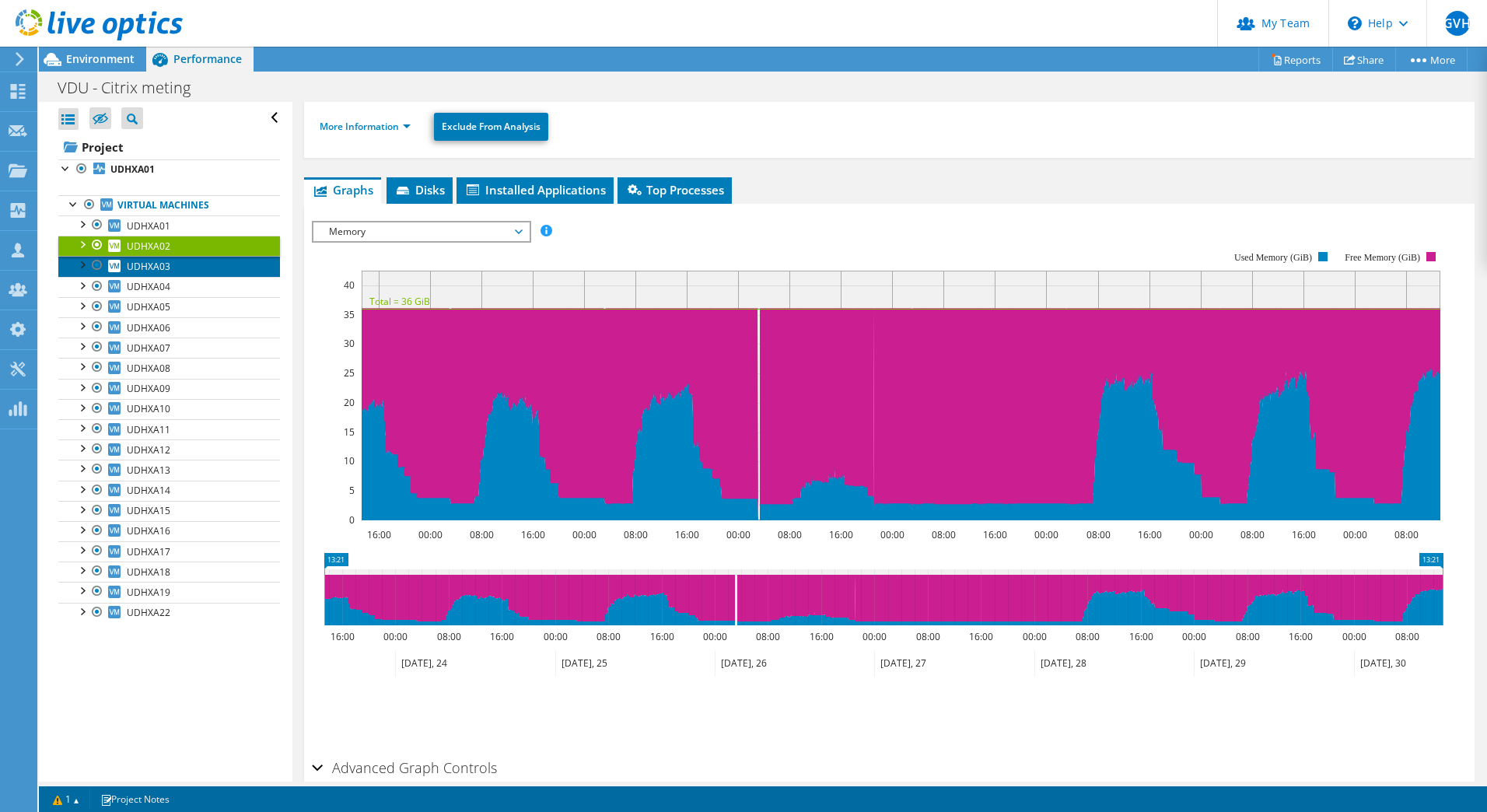
click at [151, 269] on span "UDHXA03" at bounding box center [148, 266] width 43 height 13
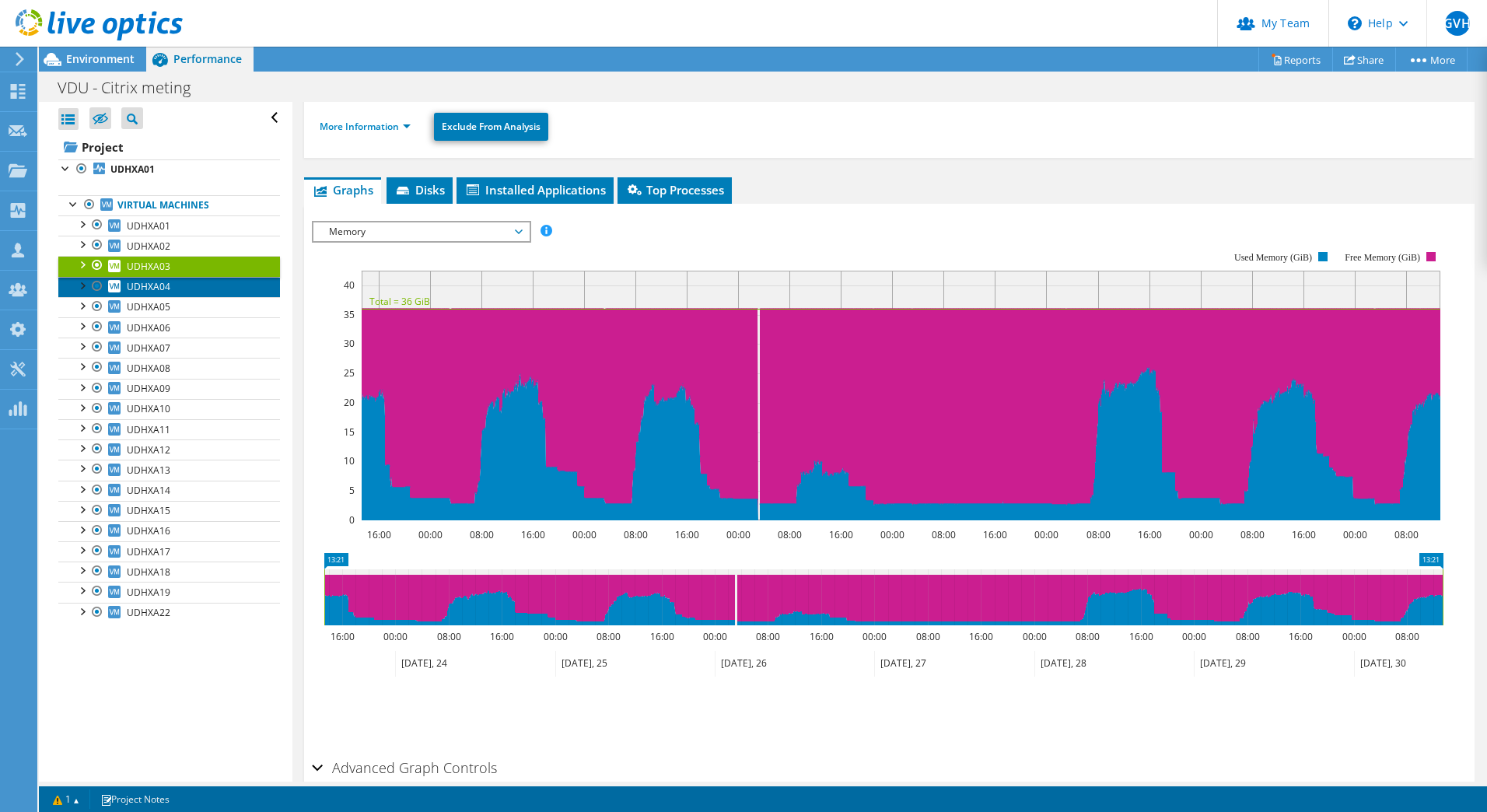
click at [148, 287] on span "UDHXA04" at bounding box center [148, 287] width 43 height 13
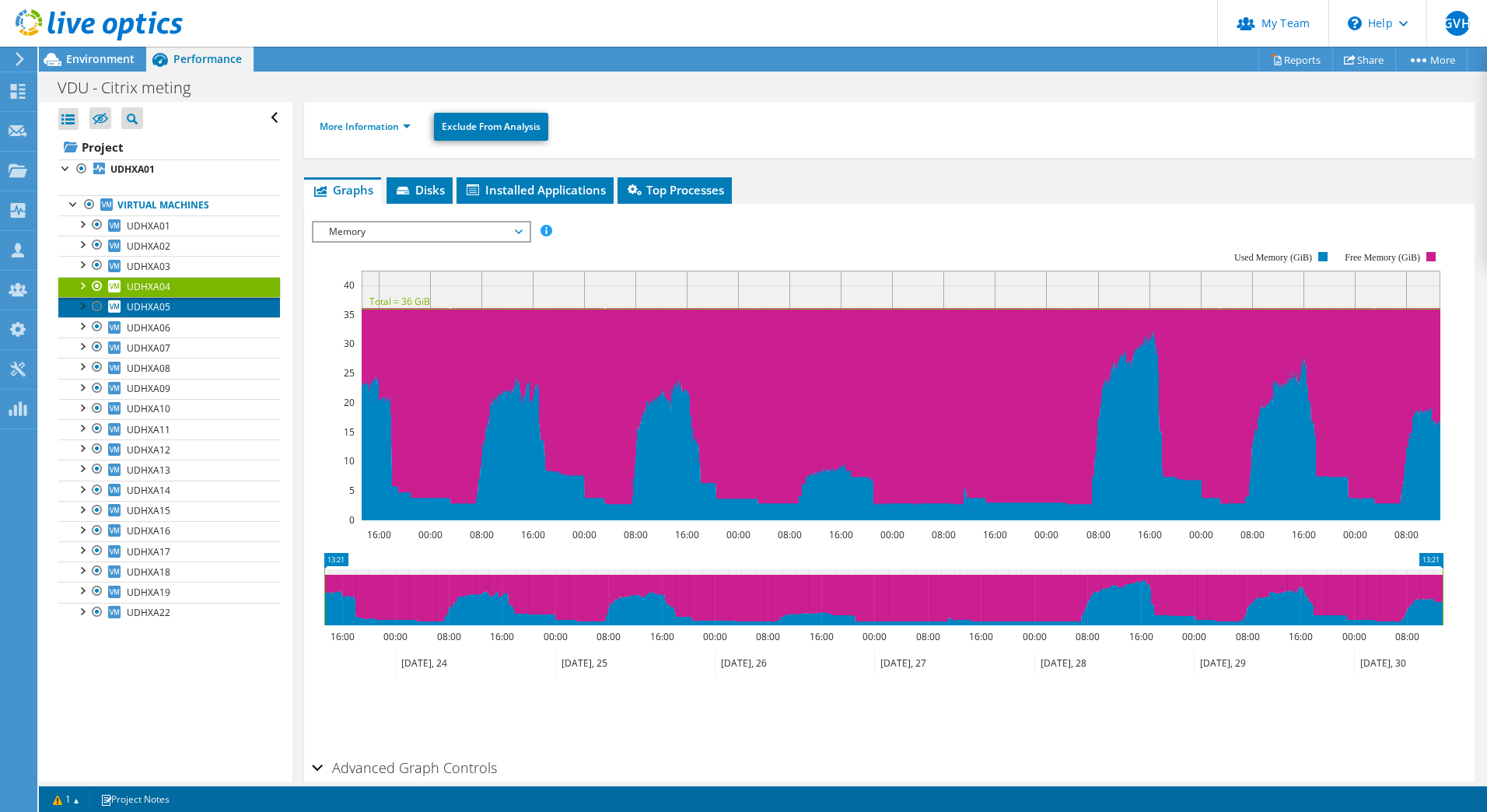
click at [146, 316] on link "UDHXA05" at bounding box center [168, 307] width 222 height 20
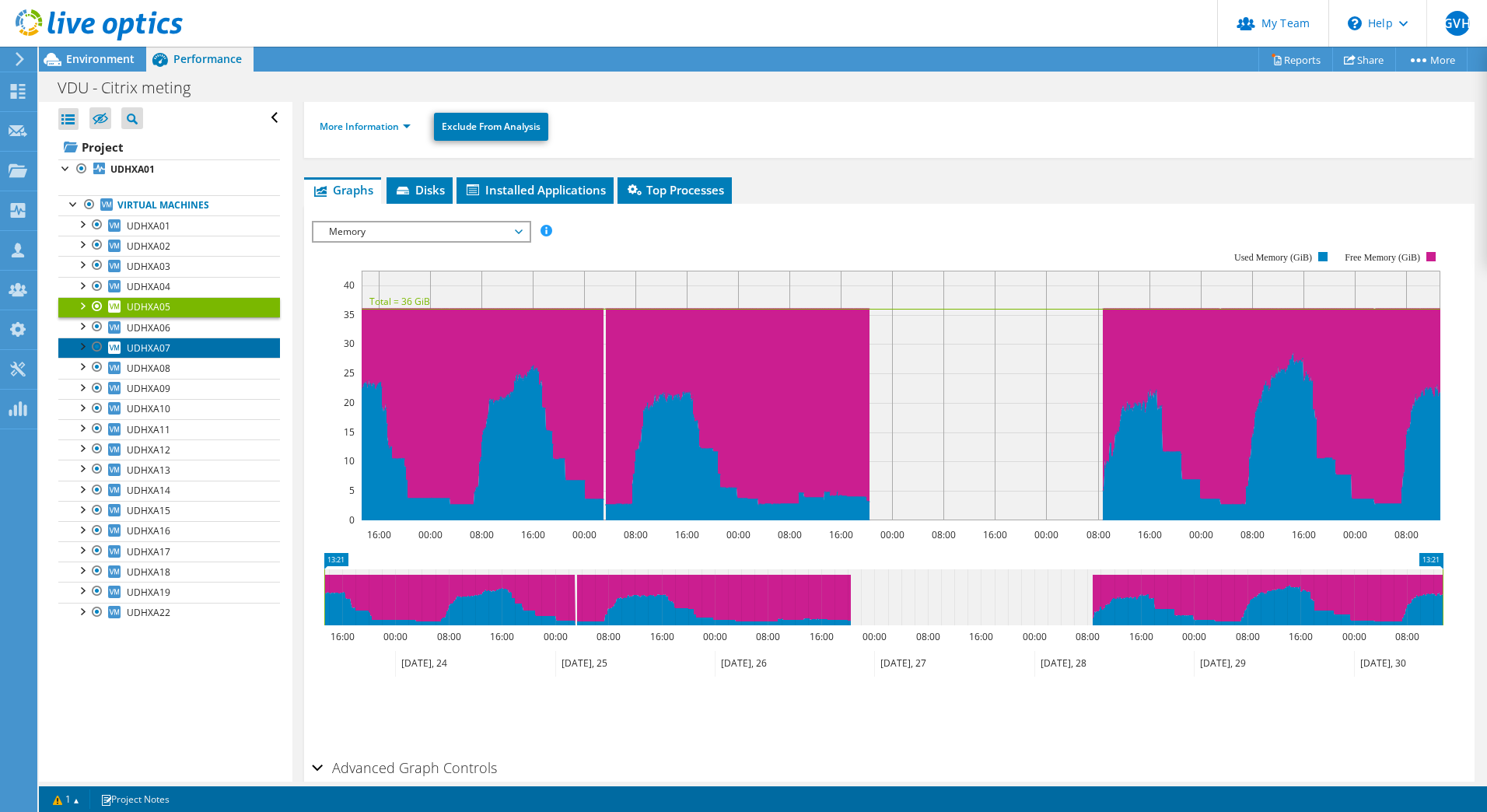
click at [144, 343] on span "UDHXA07" at bounding box center [148, 348] width 43 height 13
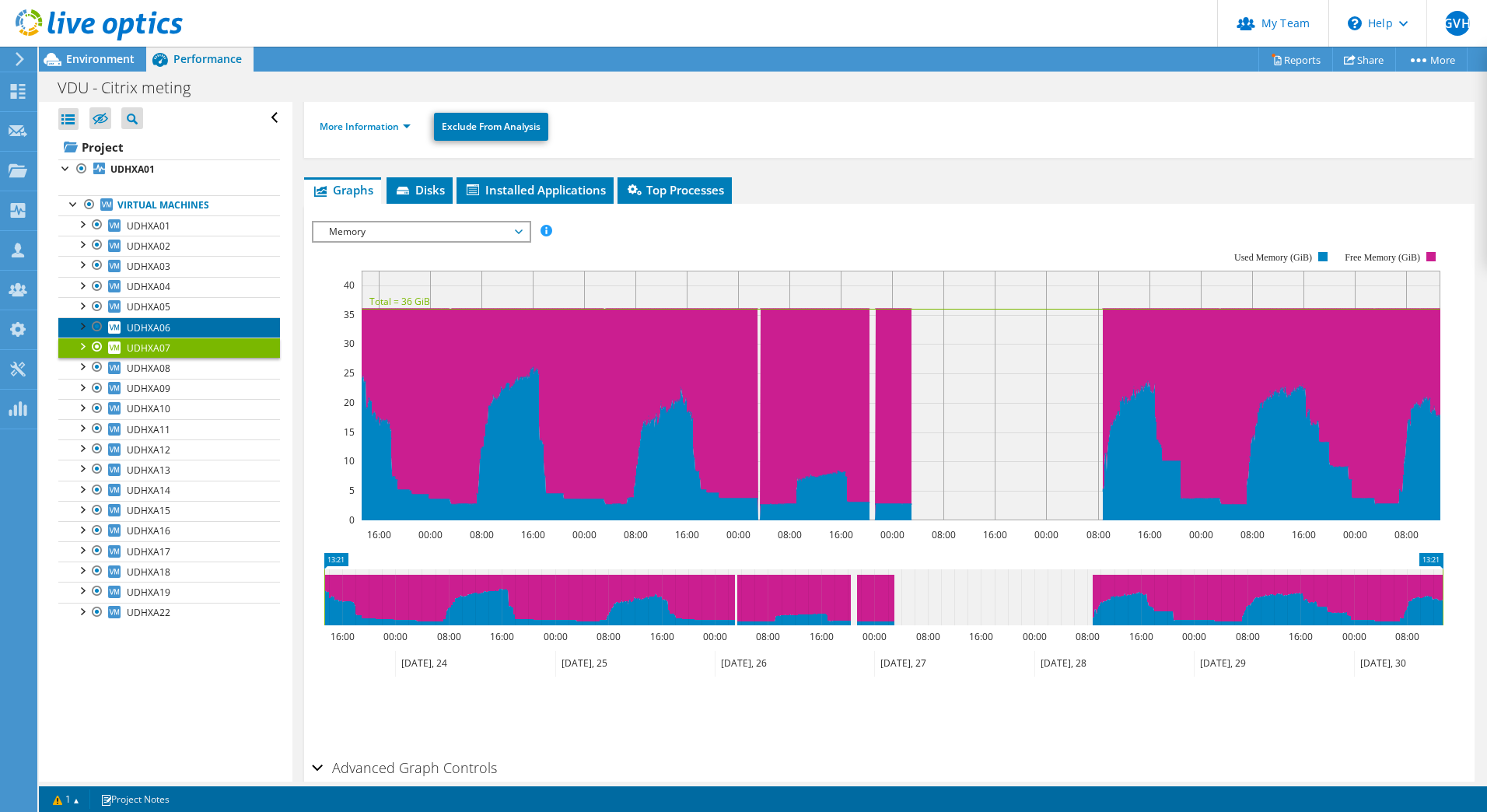
click at [135, 322] on span "UDHXA06" at bounding box center [148, 328] width 43 height 13
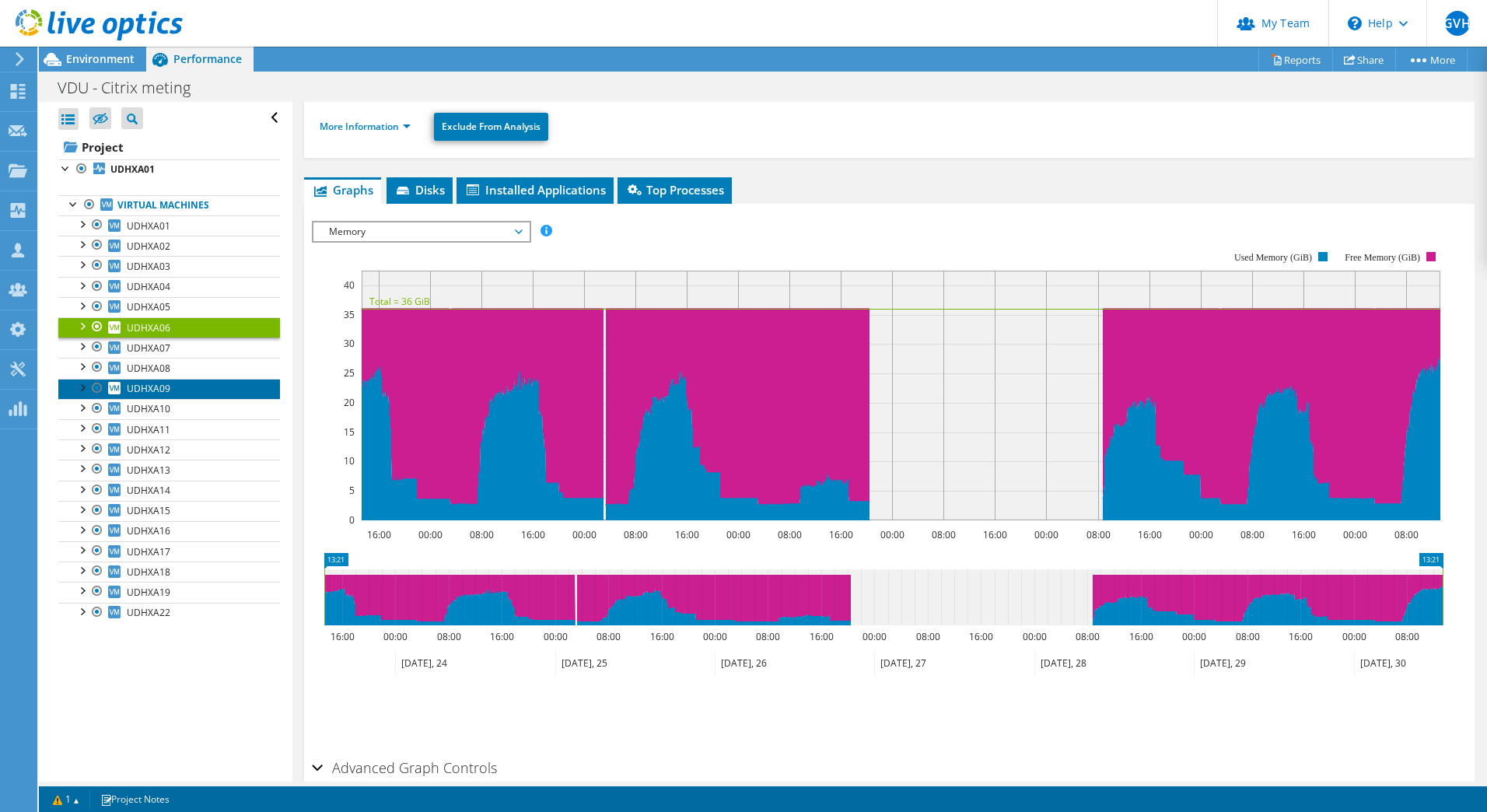
click at [145, 389] on span "UDHXA09" at bounding box center [148, 388] width 43 height 13
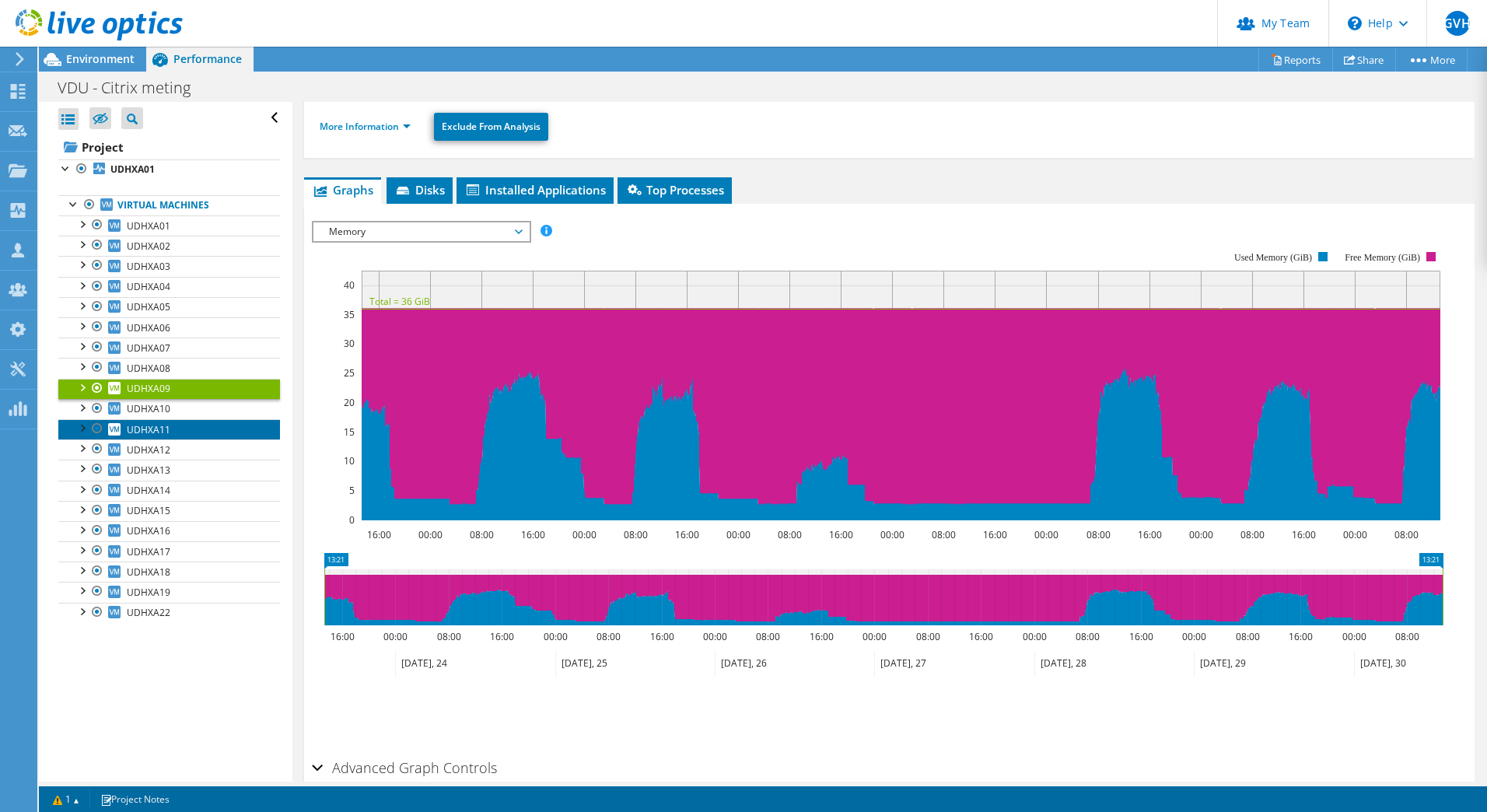
click at [148, 427] on span "UDHXA11" at bounding box center [148, 429] width 43 height 13
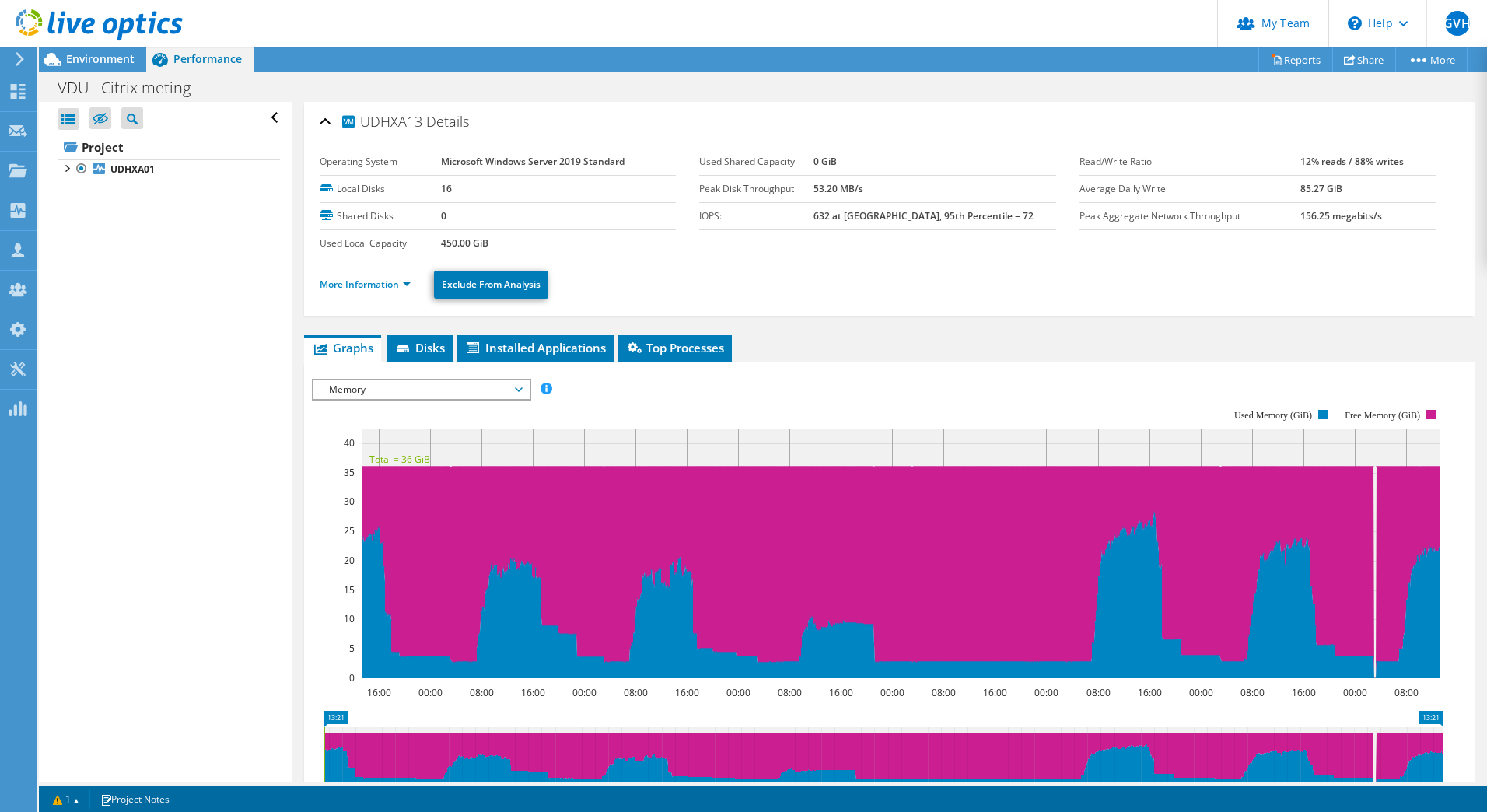
scroll to position [148, 0]
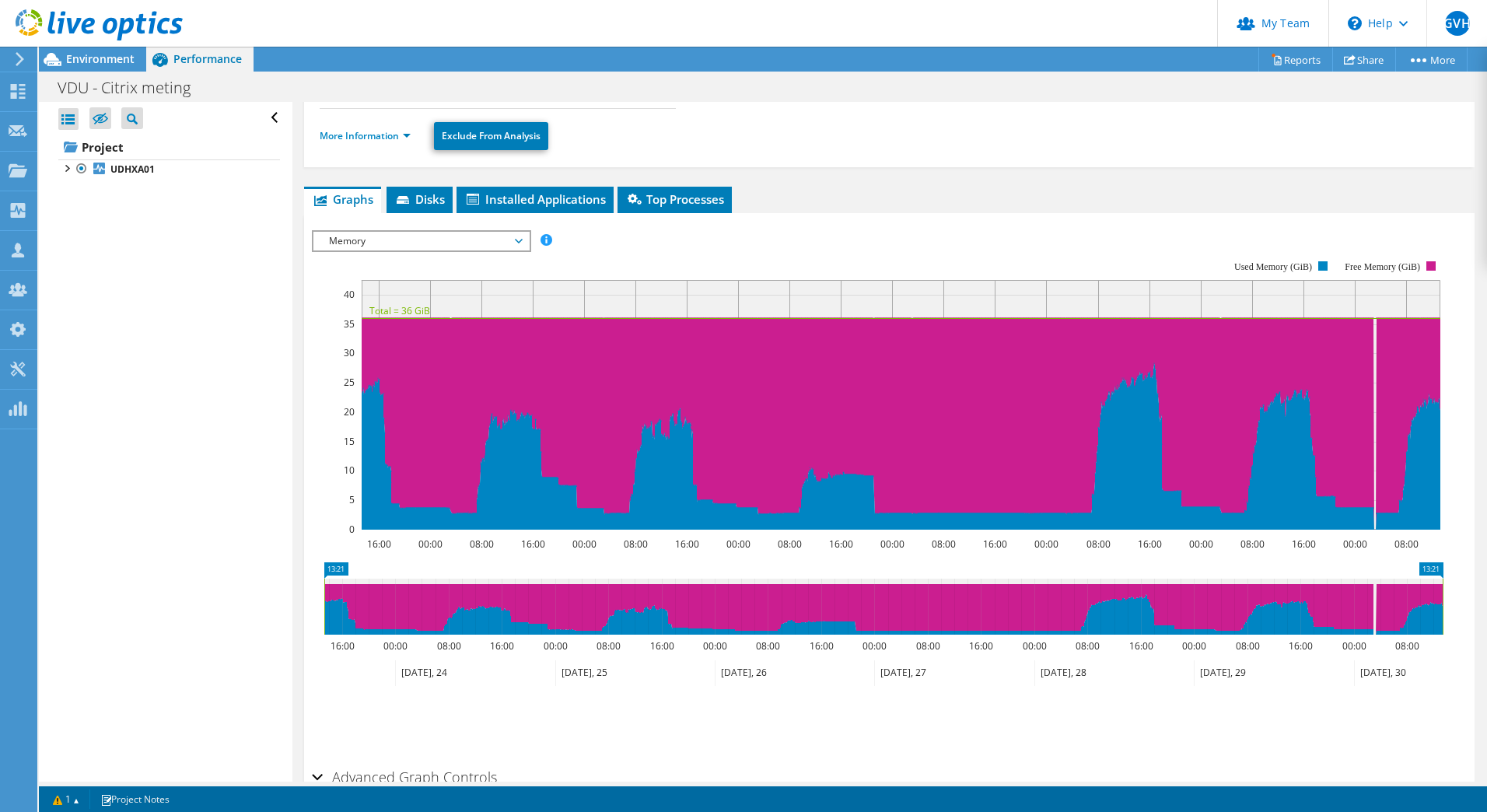
click at [64, 168] on div at bounding box center [65, 167] width 15 height 15
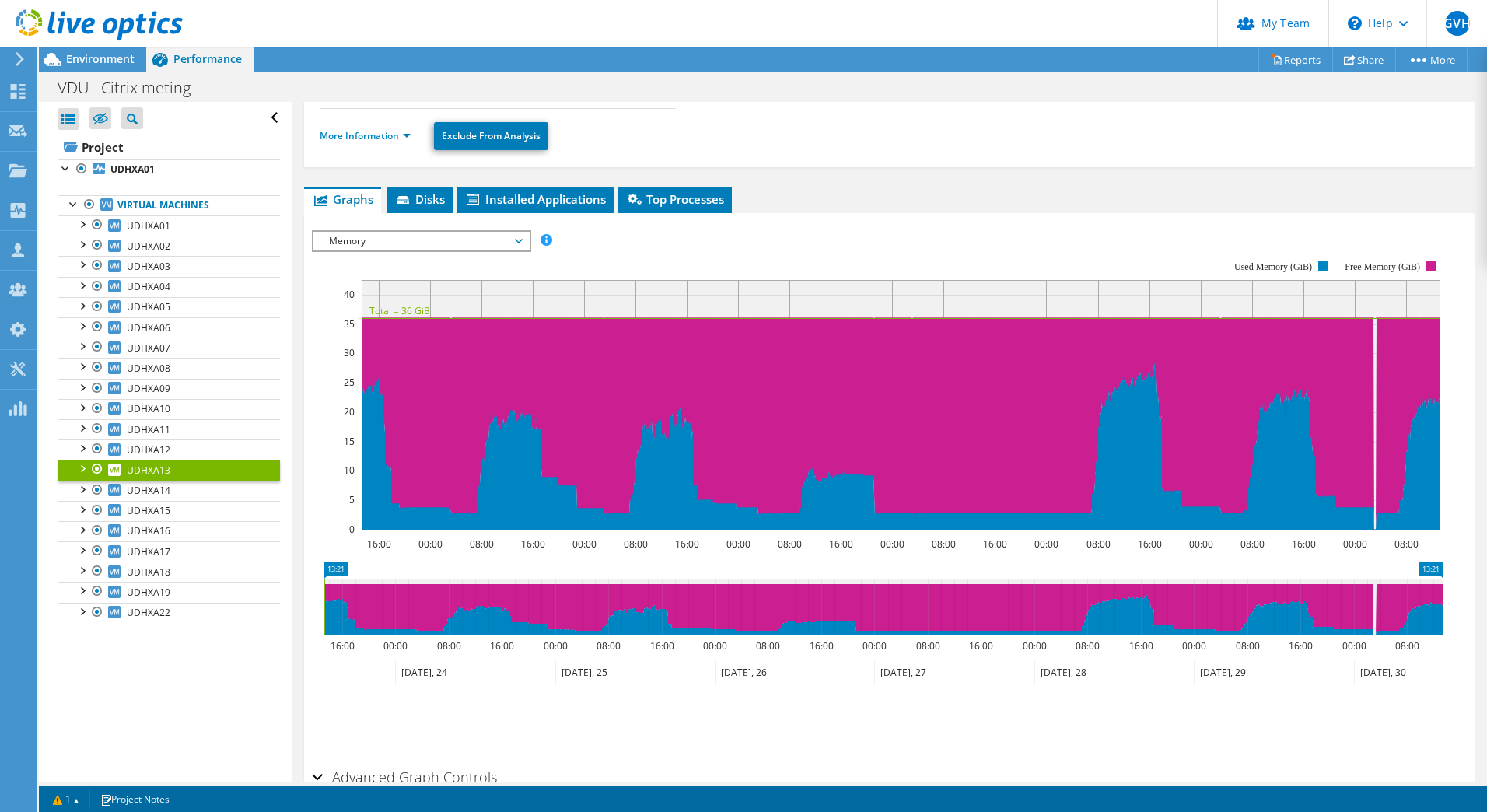
drag, startPoint x: 93, startPoint y: 57, endPoint x: 155, endPoint y: 56, distance: 62.0
click at [93, 56] on span "Environment" at bounding box center [100, 59] width 68 height 14
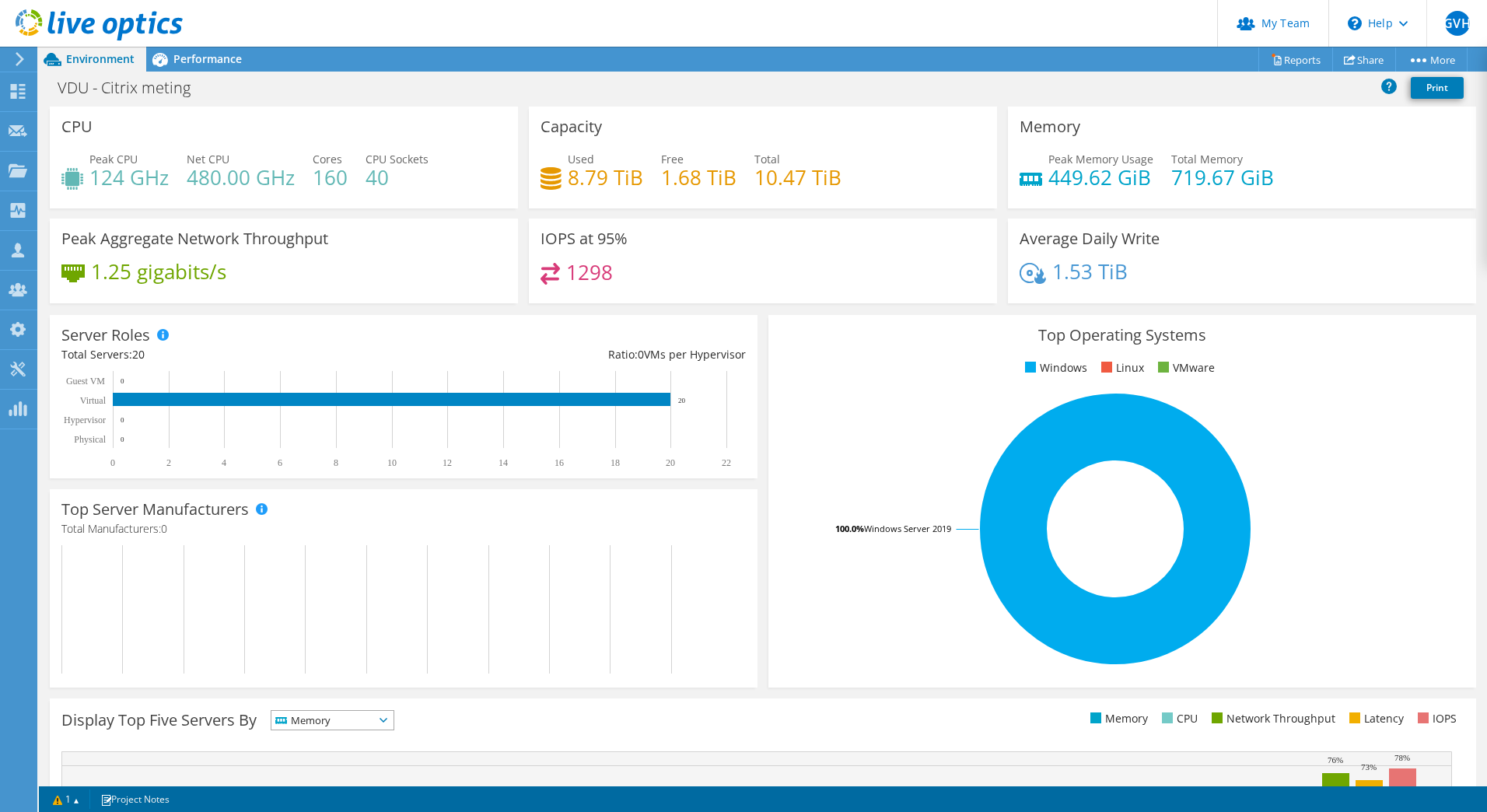
scroll to position [0, 0]
click at [199, 52] on span "Performance" at bounding box center [207, 59] width 68 height 14
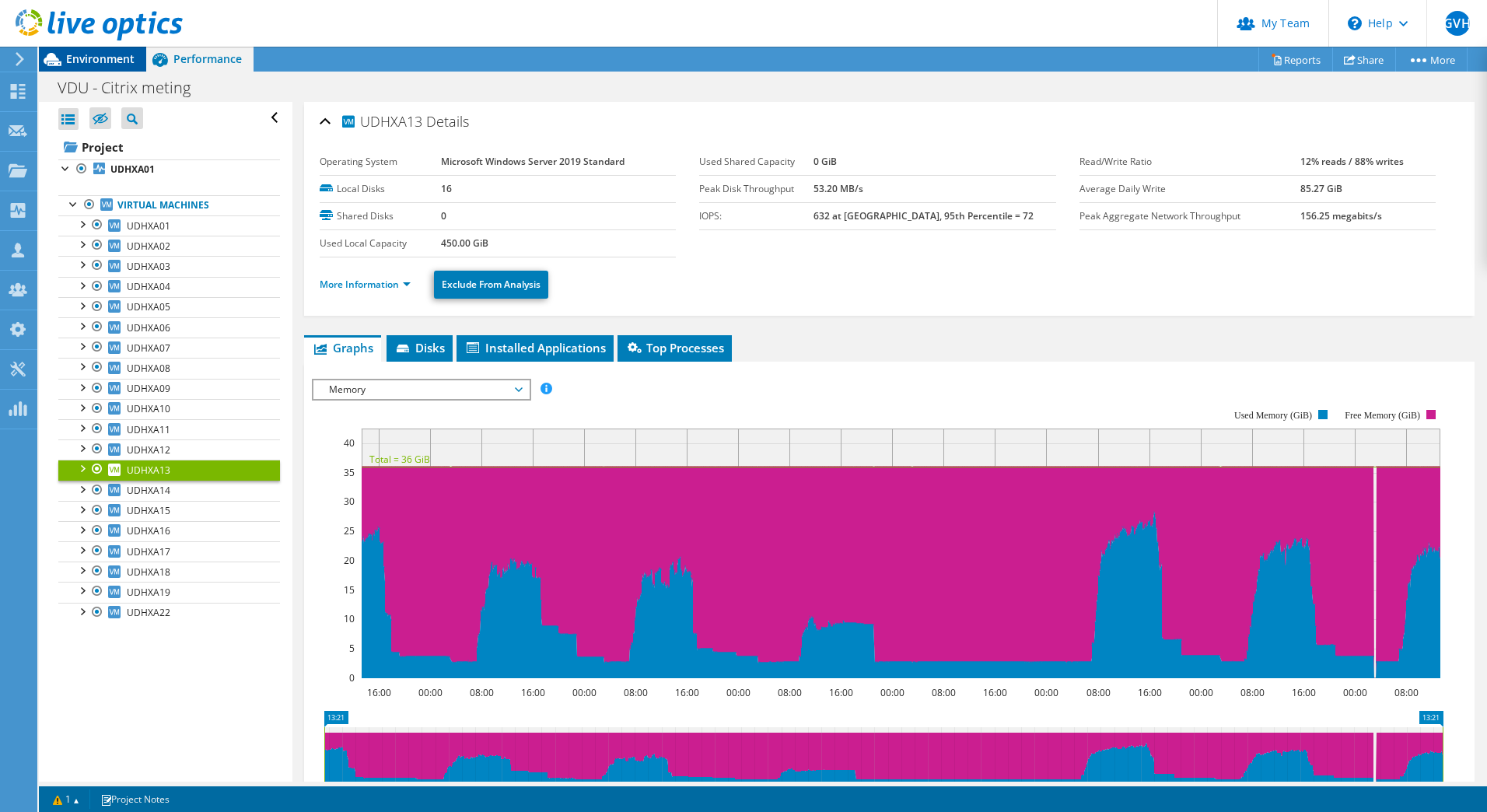
click at [84, 57] on span "Environment" at bounding box center [100, 59] width 68 height 14
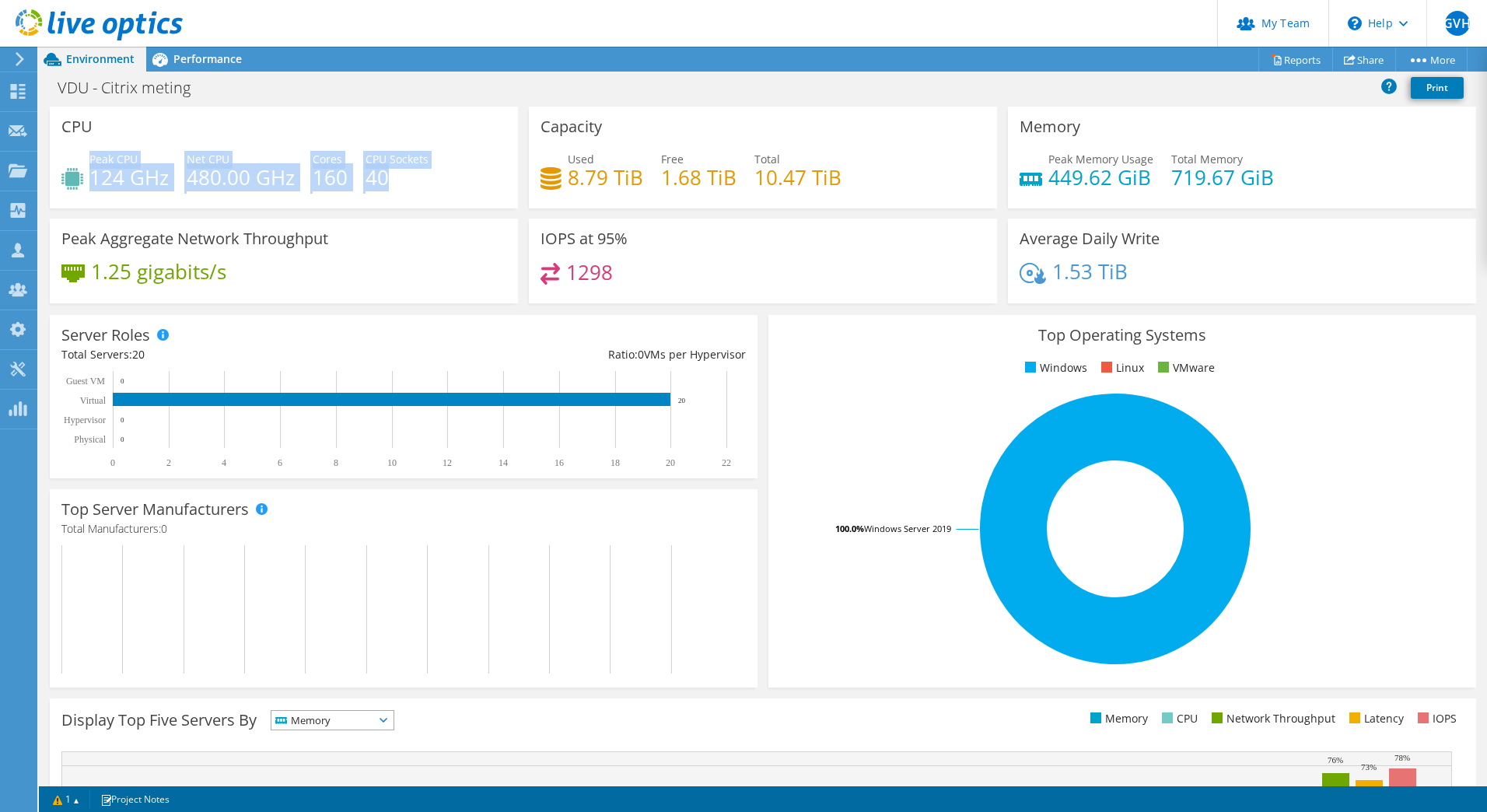
drag, startPoint x: 91, startPoint y: 160, endPoint x: 471, endPoint y: 184, distance: 380.8
click at [471, 184] on div "Peak CPU 124 GHz Net CPU 480.00 GHz Cores 160 CPU Sockets 40" at bounding box center [284, 176] width 445 height 51
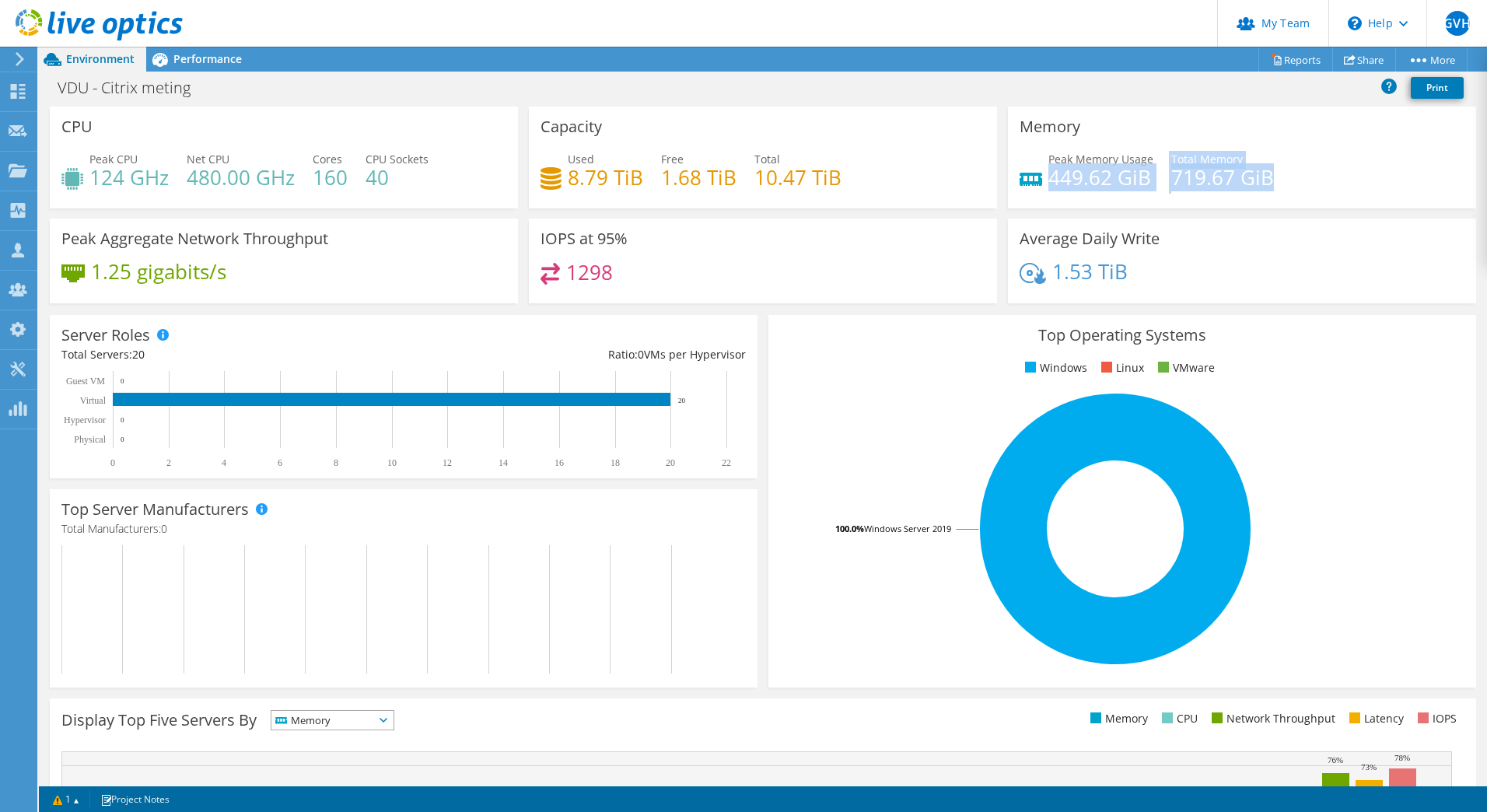
drag, startPoint x: 1046, startPoint y: 176, endPoint x: 1285, endPoint y: 176, distance: 239.0
click at [1285, 176] on div "Peak Memory Usage 449.62 GiB Total Memory 719.67 GiB" at bounding box center [1242, 176] width 445 height 51
drag, startPoint x: 1285, startPoint y: 176, endPoint x: 1368, endPoint y: 269, distance: 124.7
click at [1339, 270] on div "1.53 TiB" at bounding box center [1242, 279] width 445 height 33
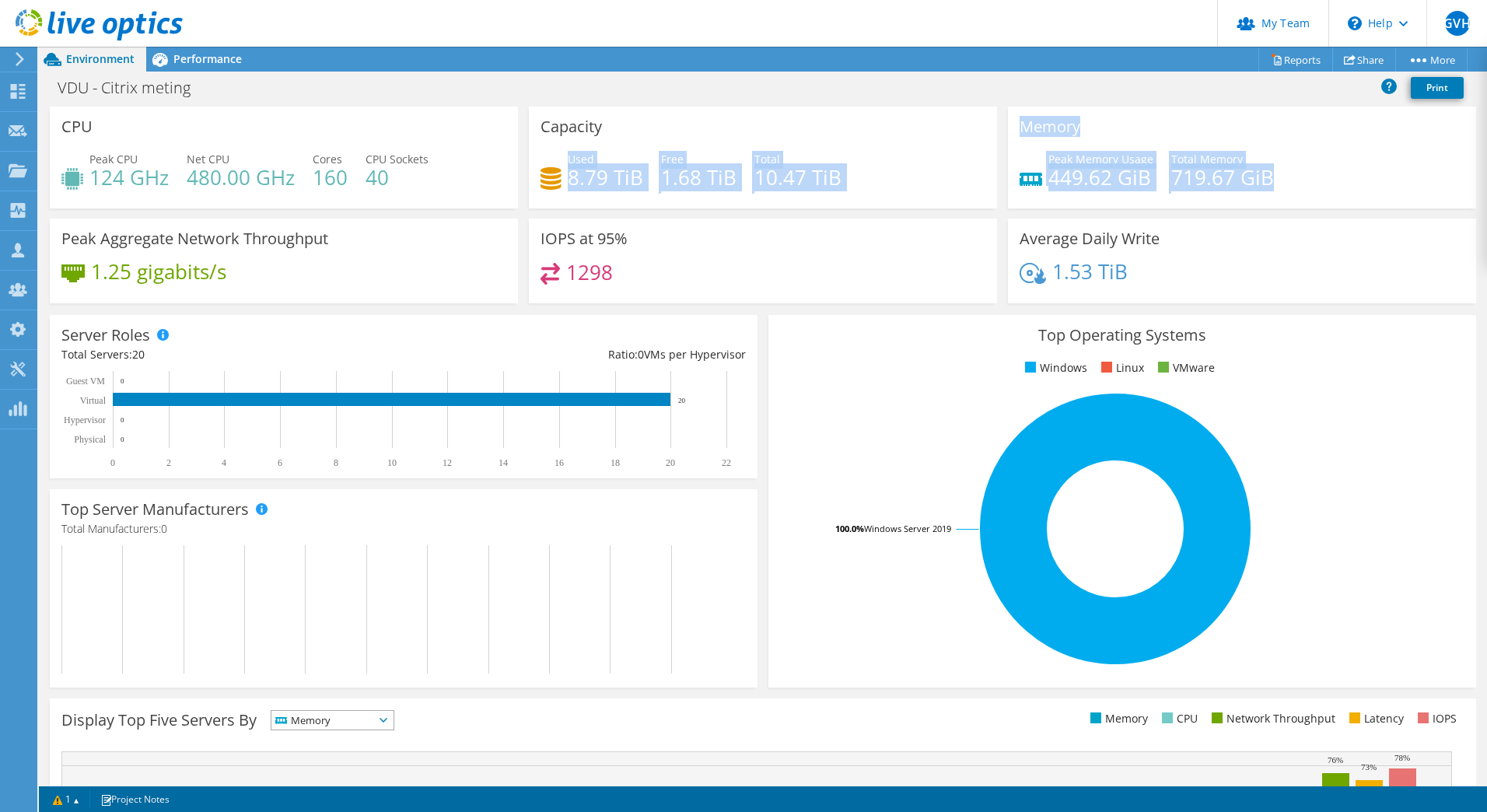
drag, startPoint x: 568, startPoint y: 160, endPoint x: 1305, endPoint y: 185, distance: 737.4
click at [1305, 185] on div "CPU Peak CPU 124 GHz Net CPU 480.00 GHz Cores 160 CPU Sockets 40 Capacity Used …" at bounding box center [763, 209] width 1437 height 207
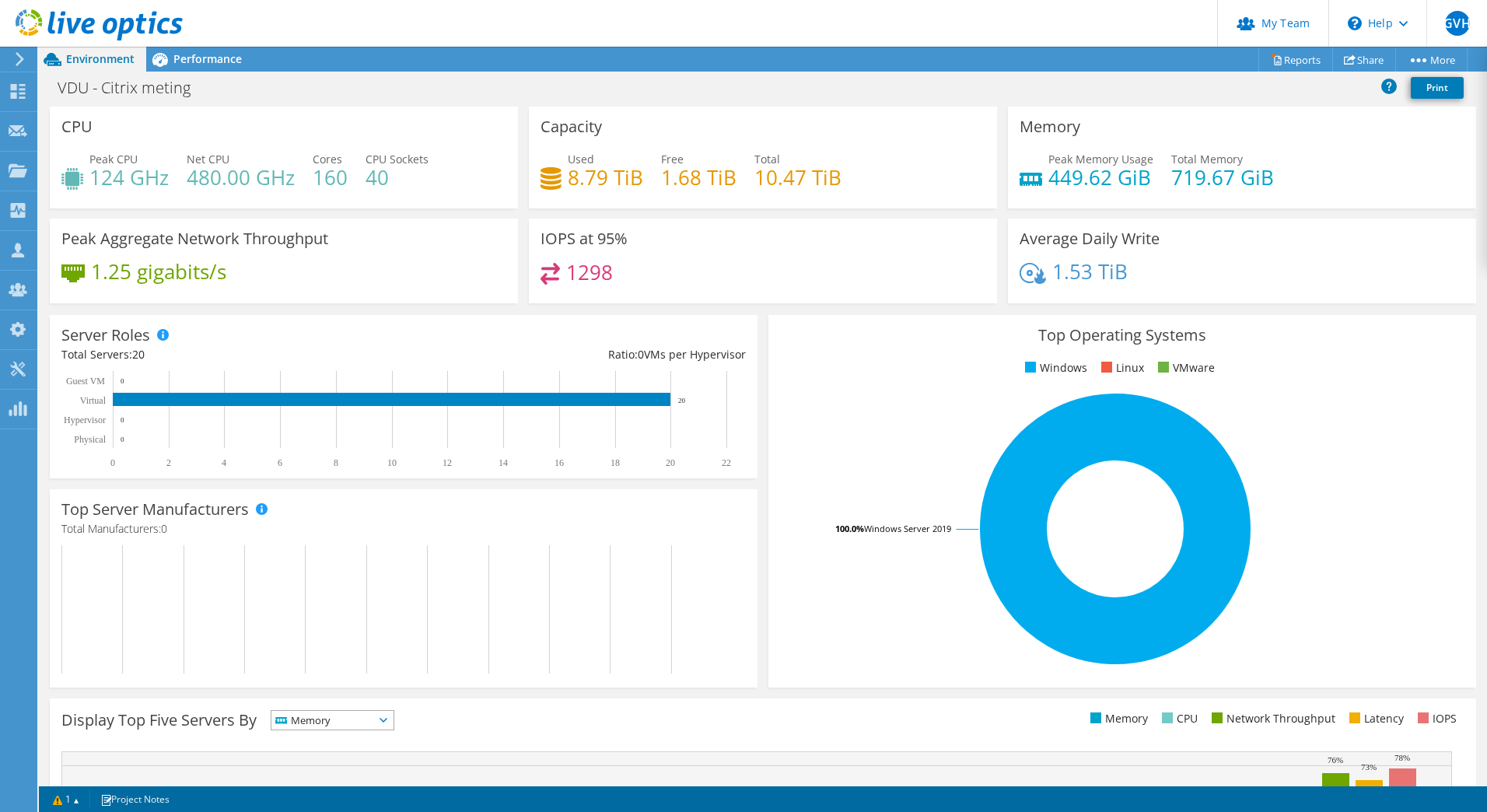
click at [893, 253] on div "IOPS at 95% 1298" at bounding box center [762, 260] width 468 height 85
